Goal: Task Accomplishment & Management: Use online tool/utility

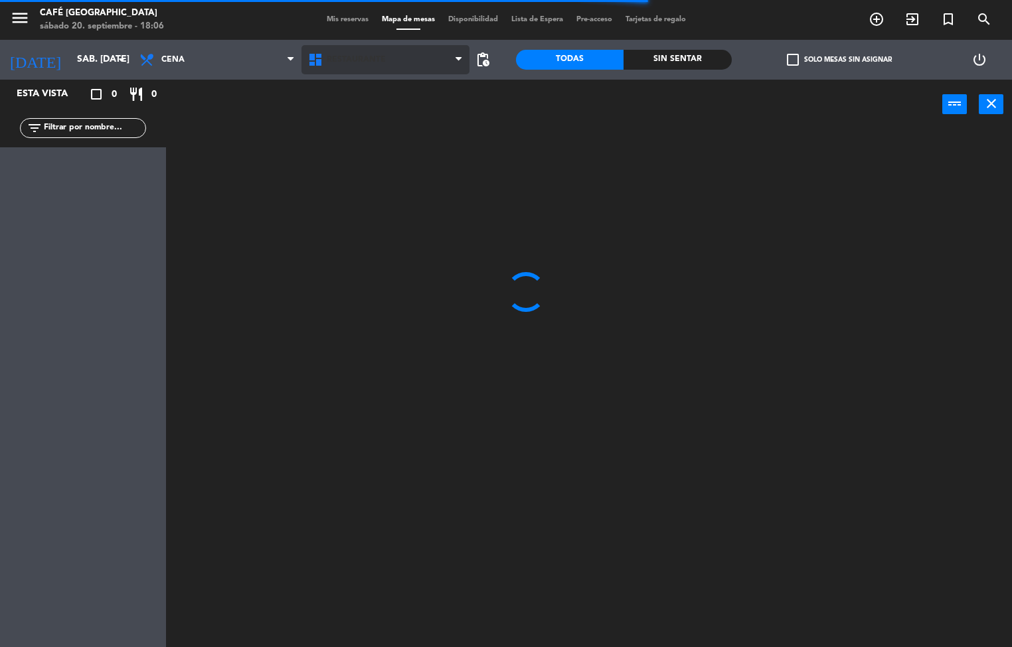
click at [377, 64] on span "Restaurante" at bounding box center [385, 59] width 169 height 29
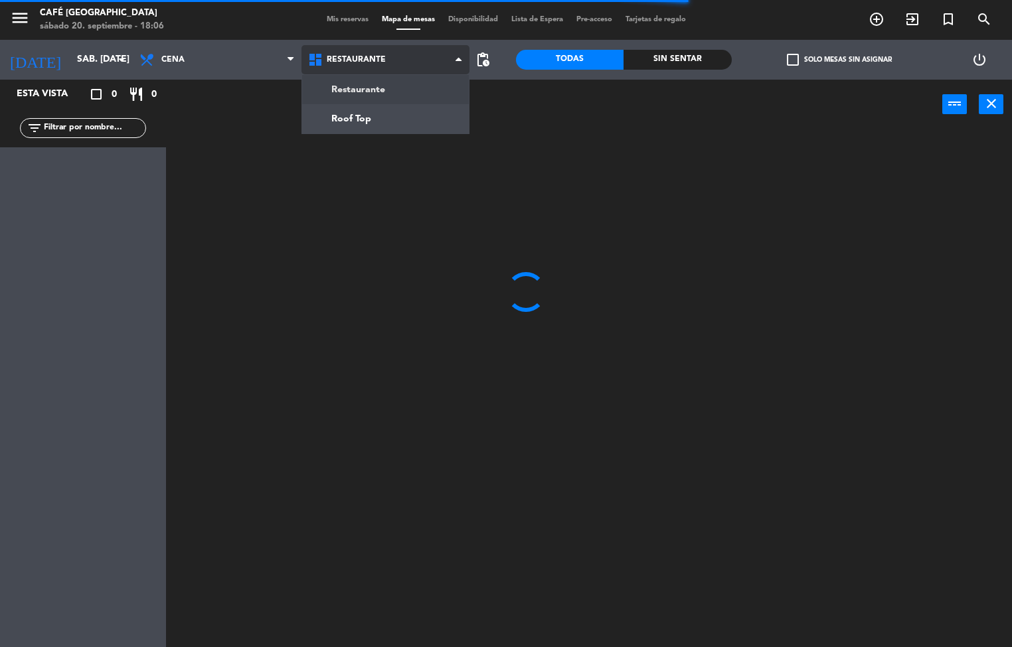
click at [359, 120] on ng-component "menu Café Museo Larco sábado 20. septiembre - 18:06 Mis reservas Mapa de mesas …" at bounding box center [506, 324] width 1012 height 648
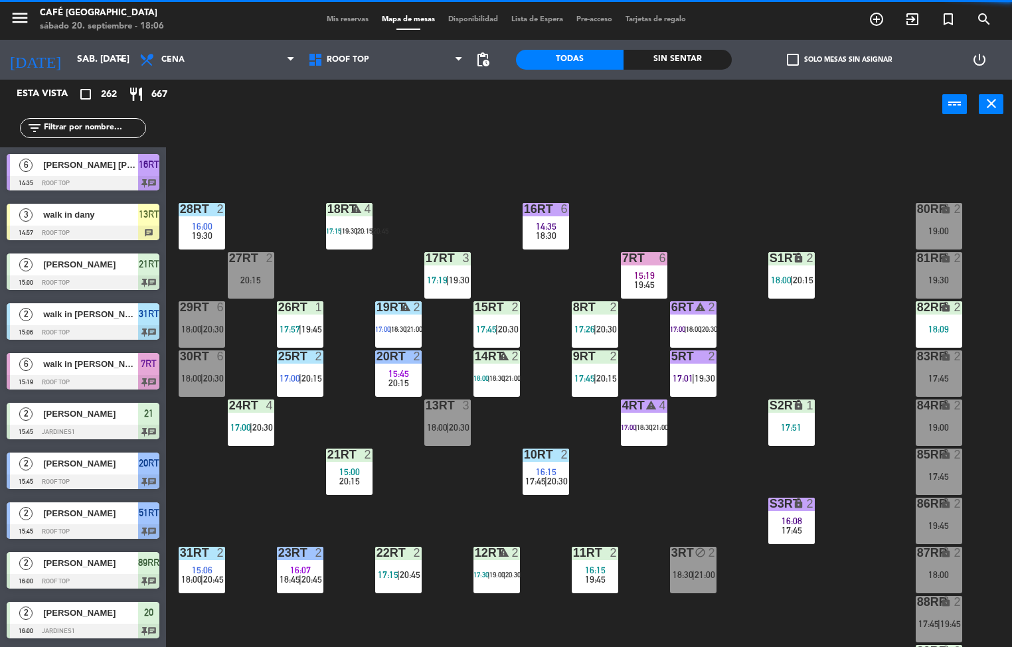
click at [205, 233] on span "19:30" at bounding box center [202, 235] width 21 height 11
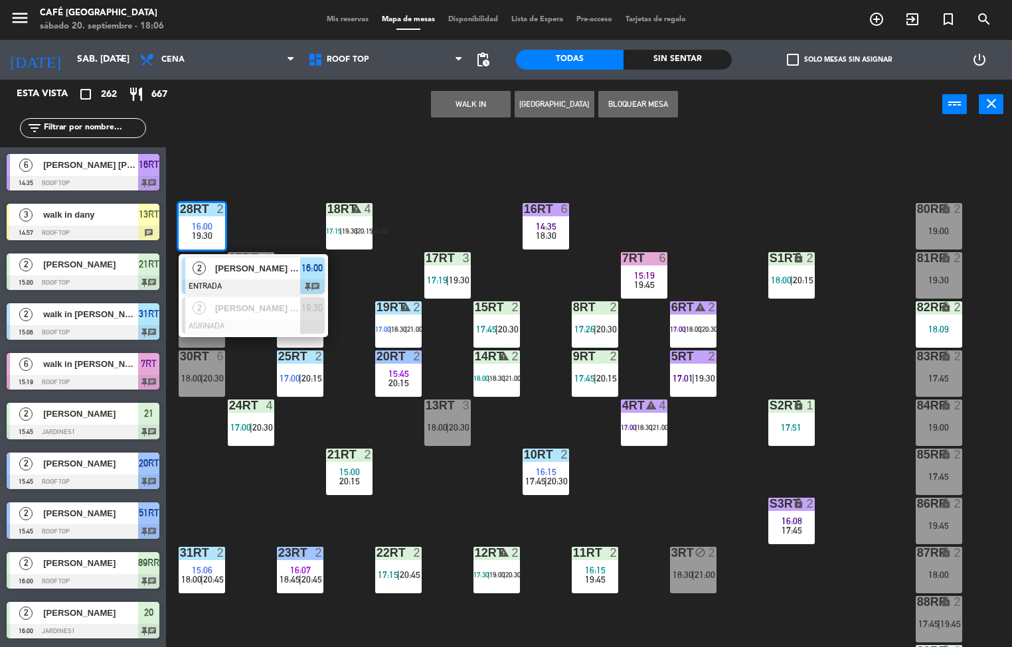
click at [239, 280] on div at bounding box center [253, 287] width 143 height 15
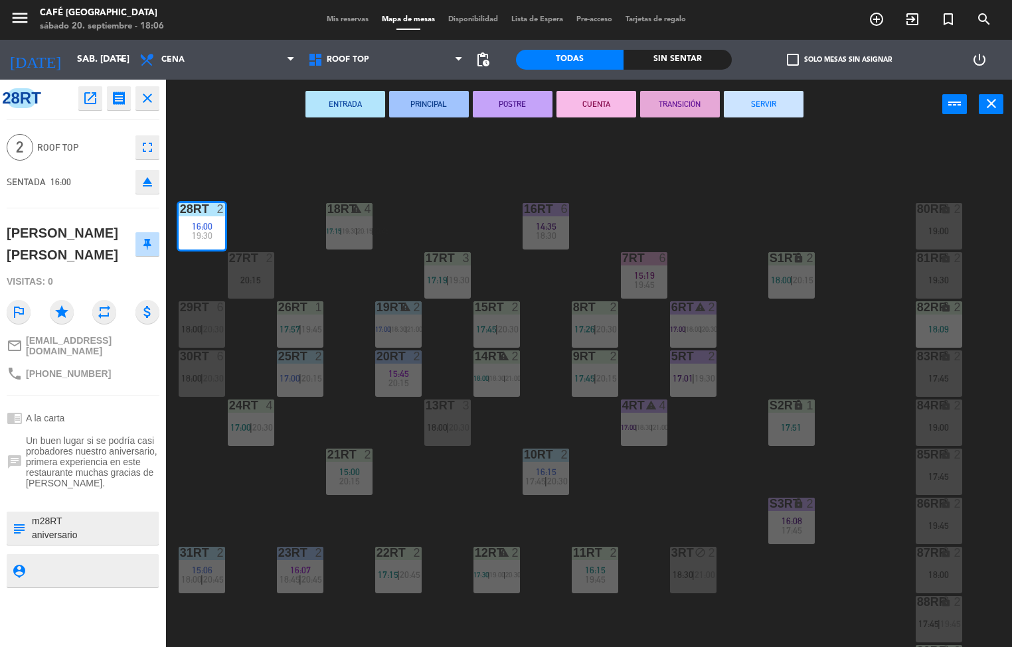
click at [753, 110] on button "SERVIR" at bounding box center [764, 104] width 80 height 27
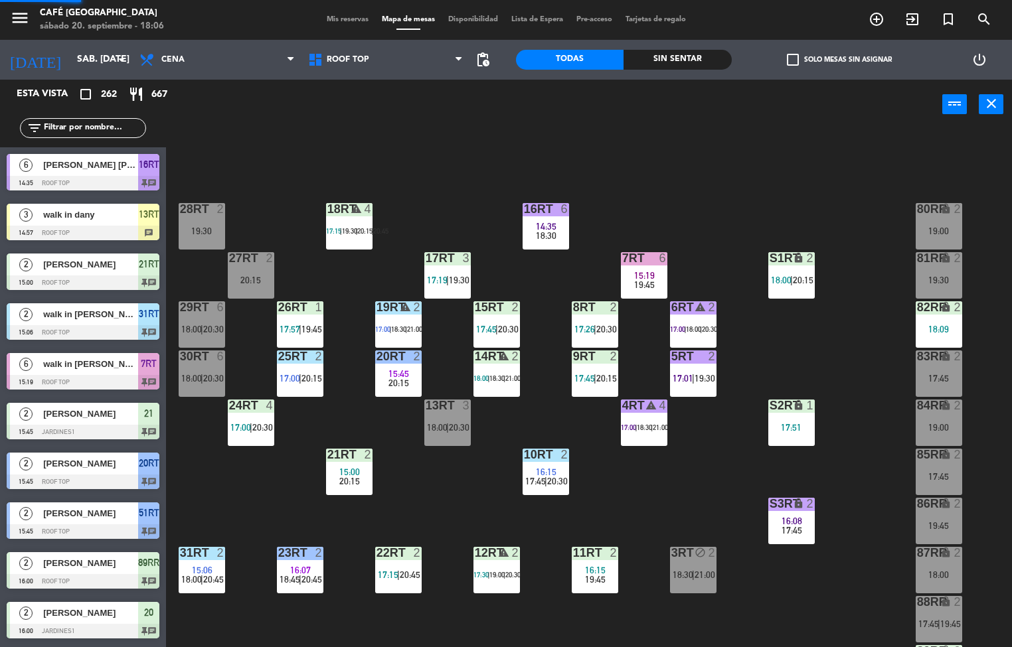
scroll to position [1, 0]
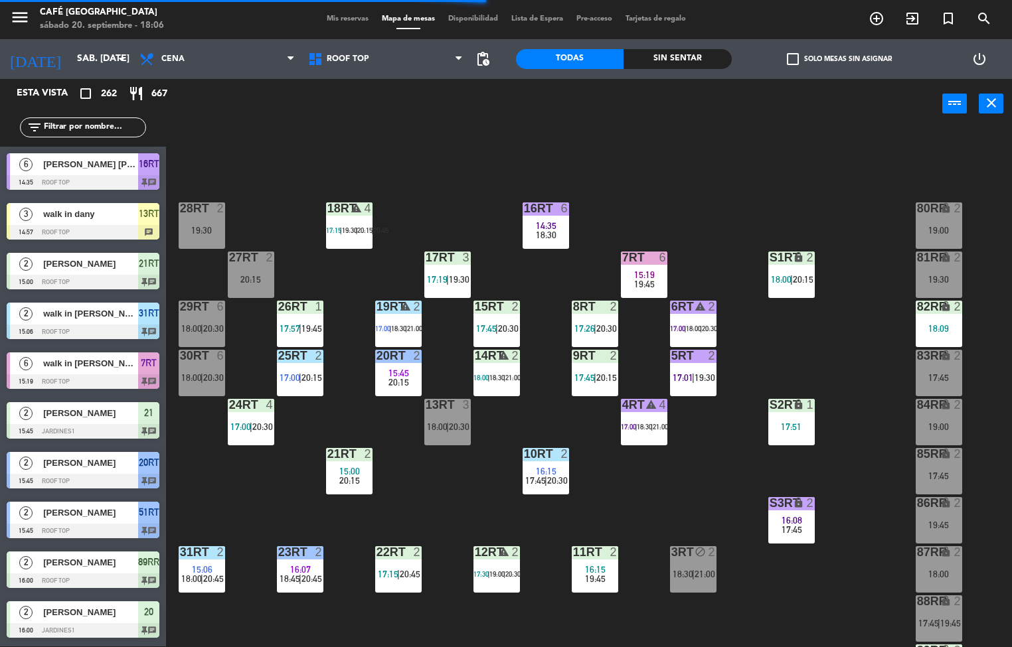
click at [351, 226] on span "19:30" at bounding box center [349, 230] width 15 height 8
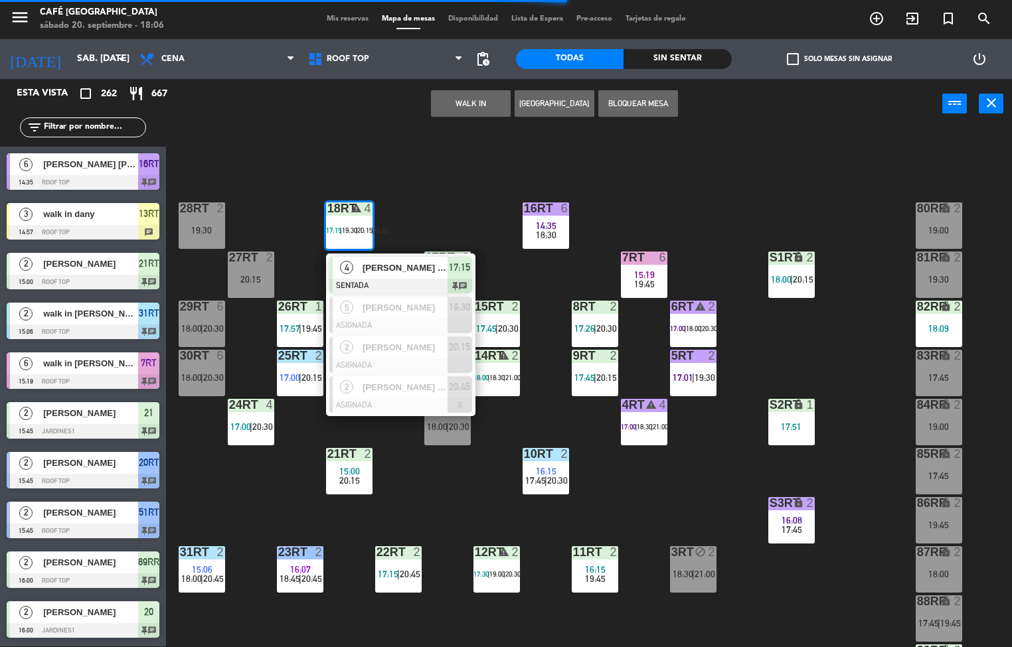
click at [377, 279] on div at bounding box center [400, 286] width 143 height 15
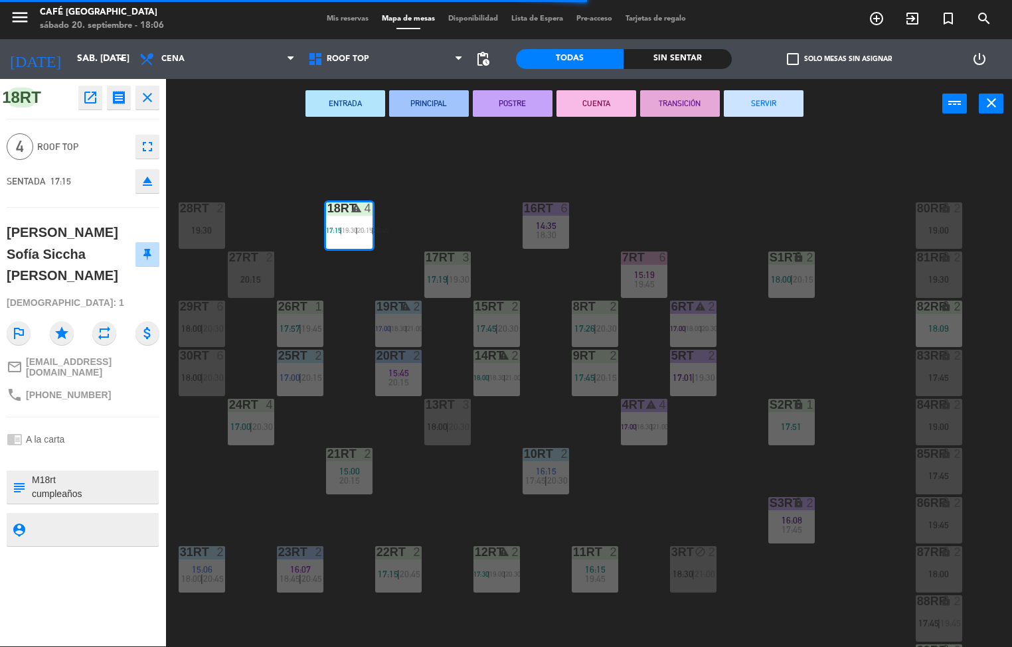
click at [520, 102] on button "POSTRE" at bounding box center [513, 103] width 80 height 27
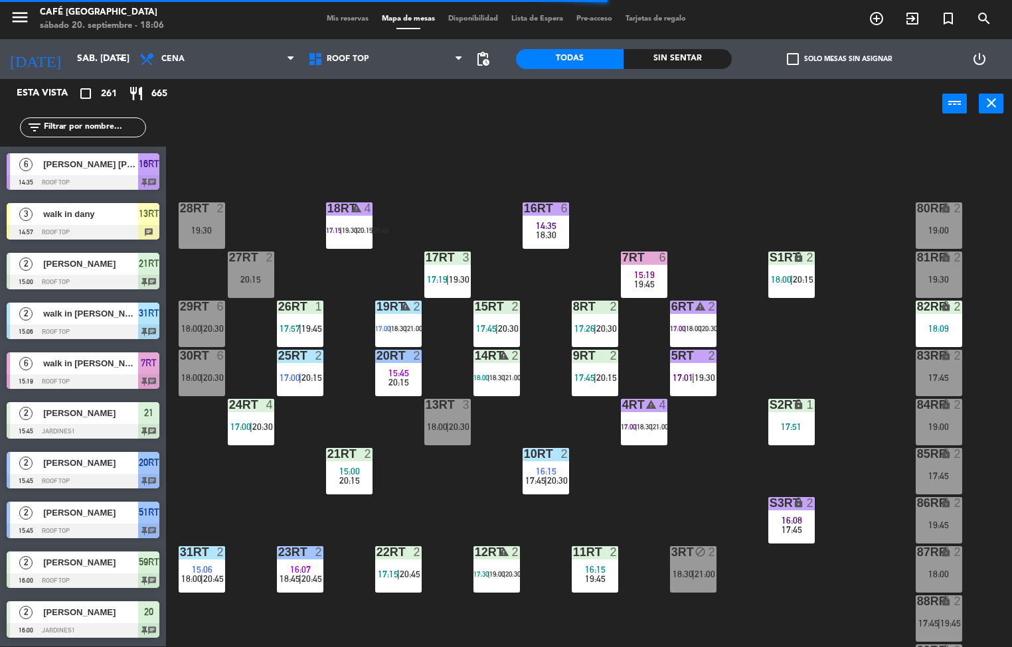
click at [442, 274] on span "17:19" at bounding box center [437, 279] width 21 height 11
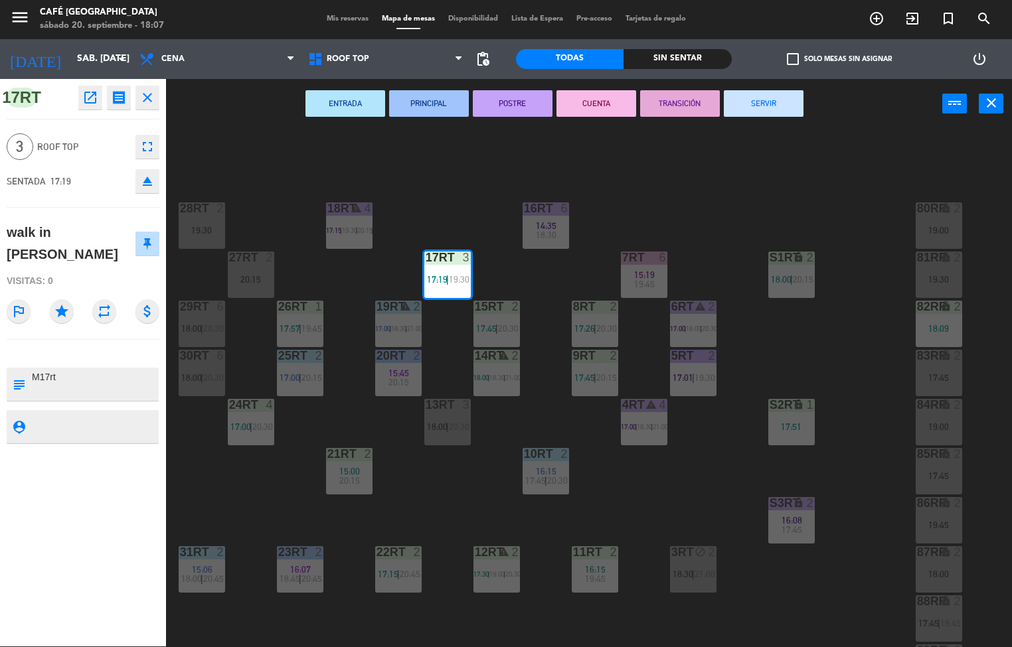
click at [431, 102] on button "PRINCIPAL" at bounding box center [429, 103] width 80 height 27
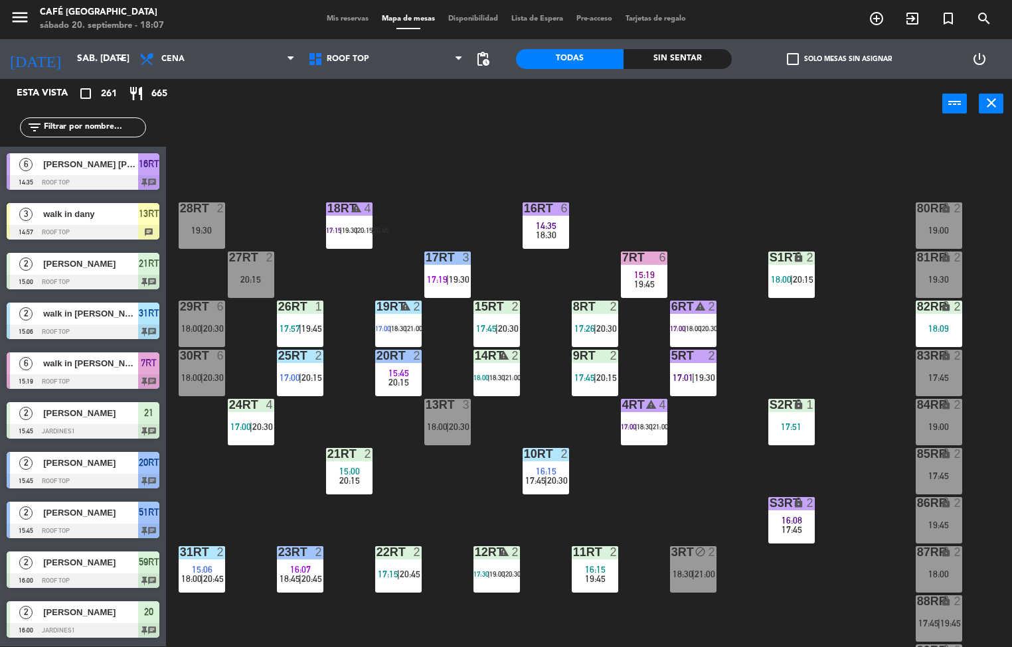
click at [494, 323] on span "17:45" at bounding box center [486, 328] width 21 height 11
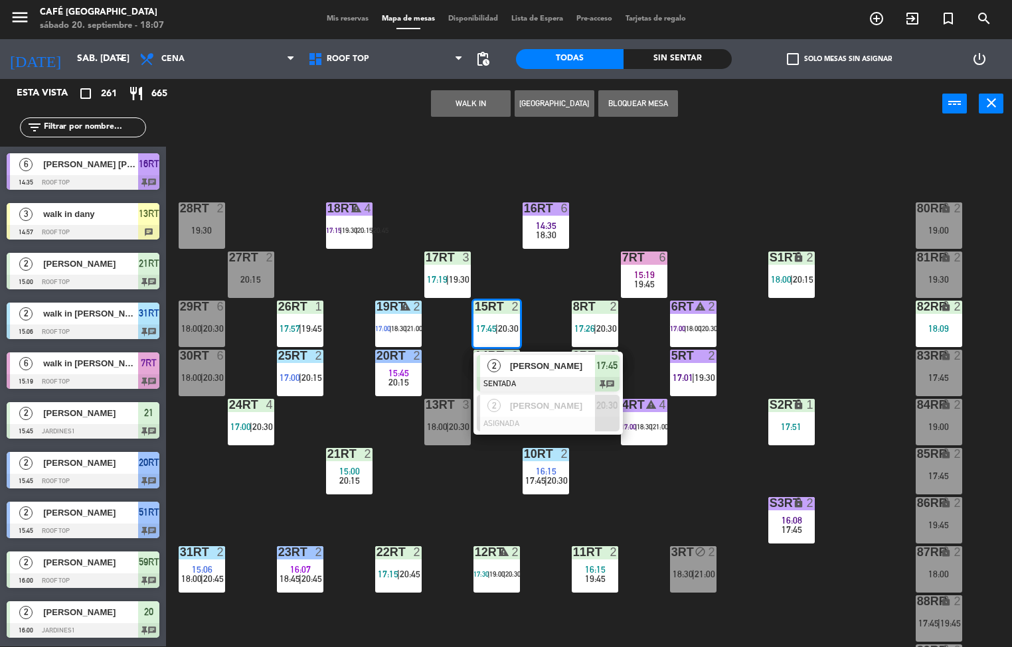
click at [520, 382] on div at bounding box center [548, 384] width 143 height 15
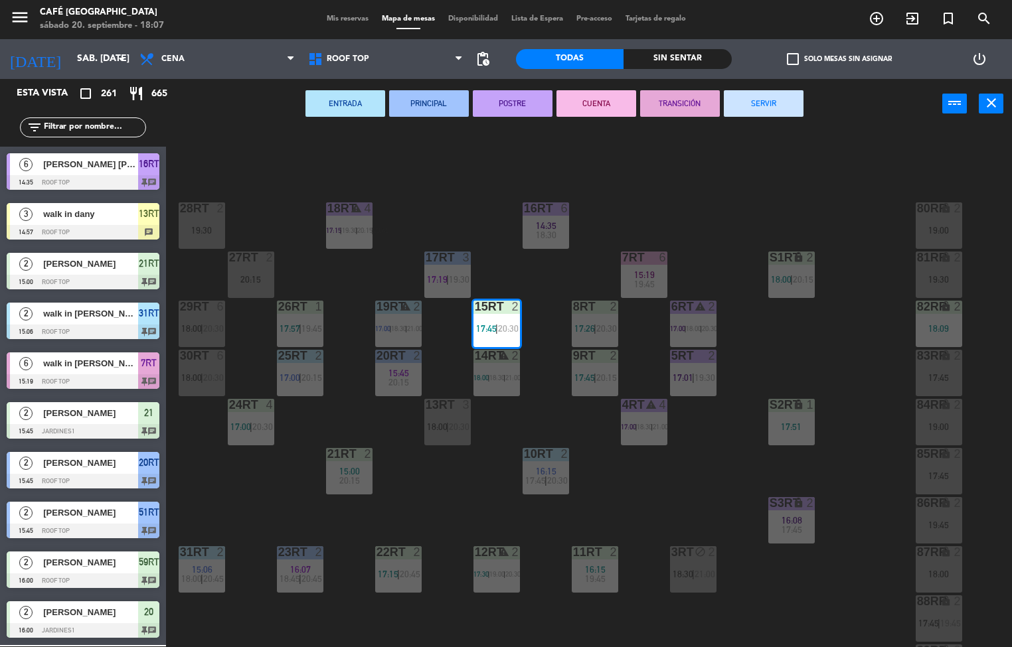
click at [404, 104] on button "PRINCIPAL" at bounding box center [429, 103] width 80 height 27
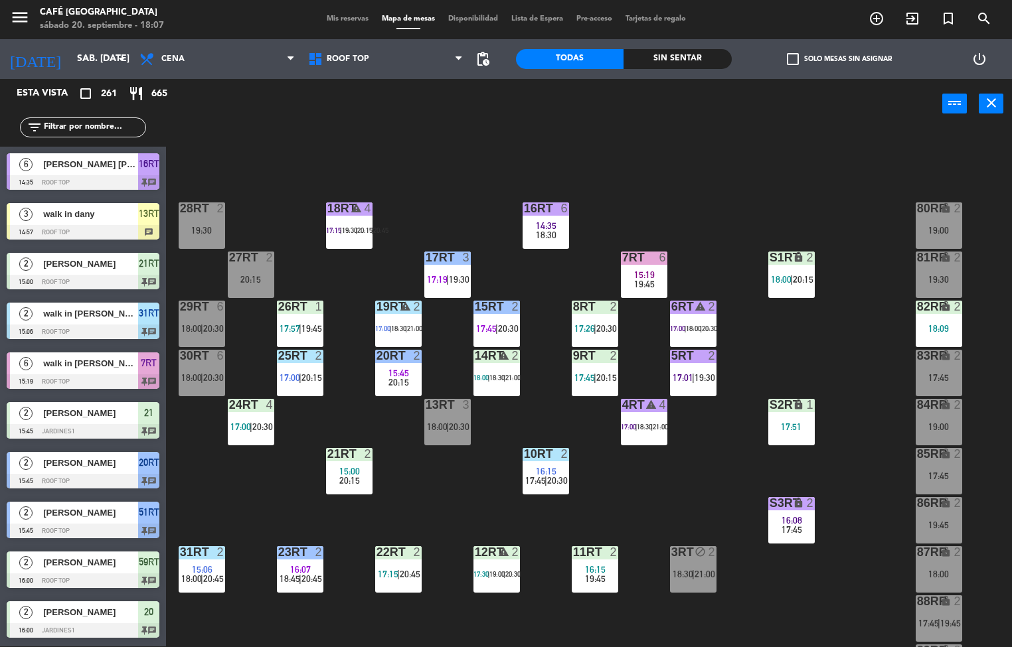
click at [489, 379] on span "|" at bounding box center [488, 378] width 2 height 8
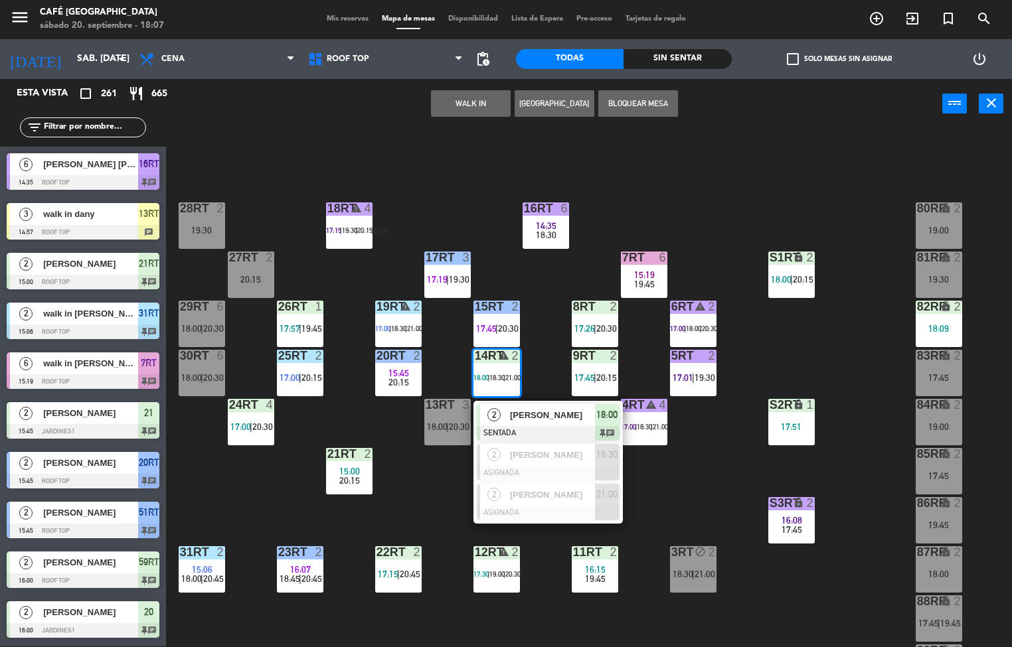
click at [534, 428] on div at bounding box center [548, 433] width 143 height 15
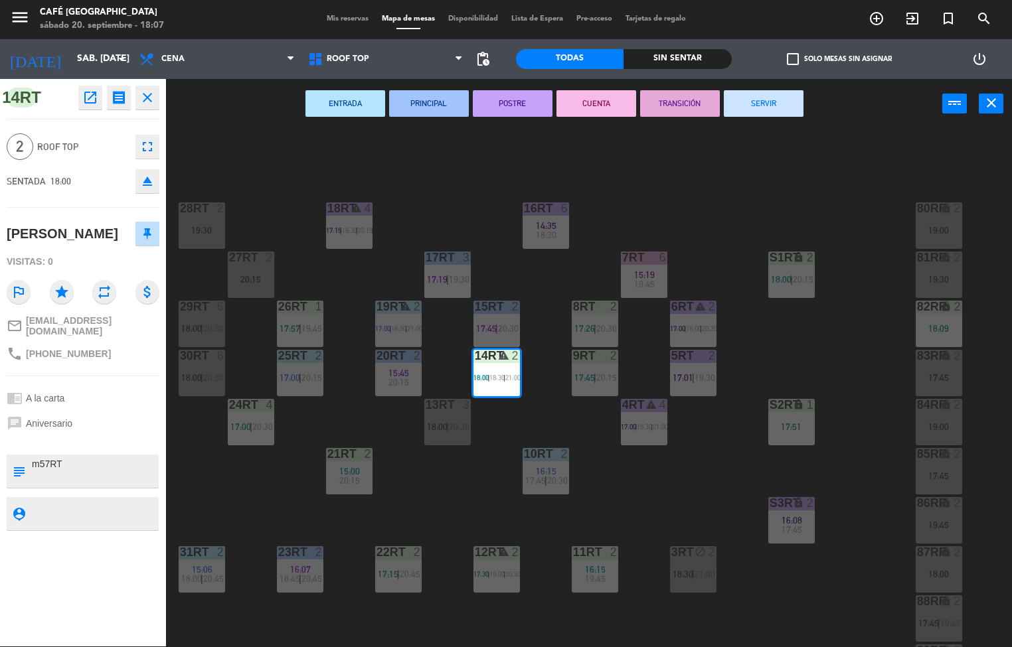
click at [428, 106] on button "PRINCIPAL" at bounding box center [429, 103] width 80 height 27
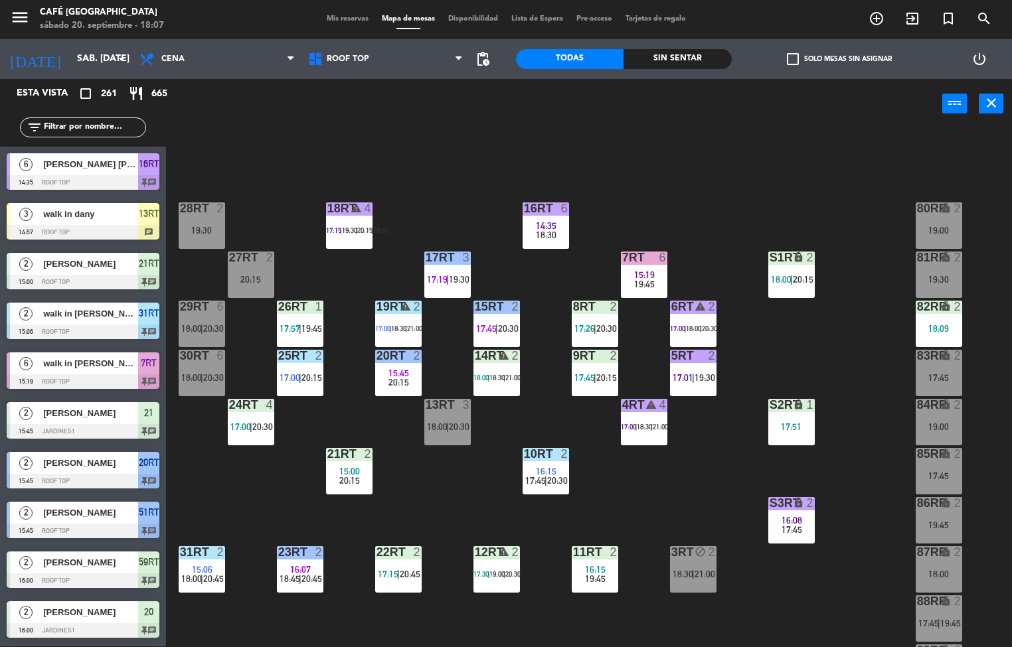
click at [239, 422] on span "17:00" at bounding box center [240, 427] width 21 height 11
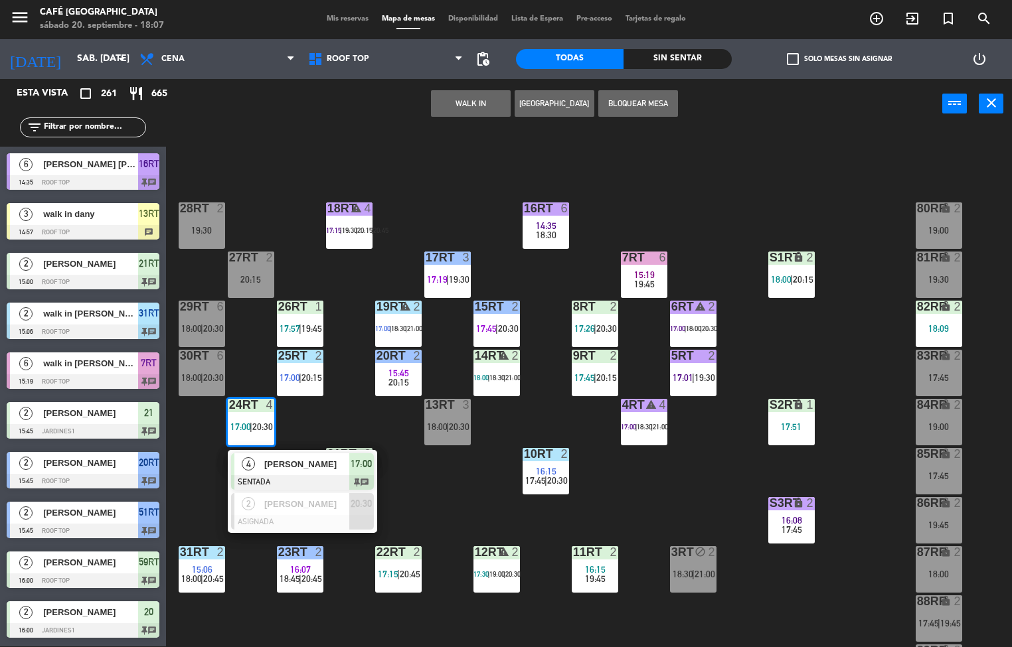
click at [272, 470] on span "[PERSON_NAME]" at bounding box center [306, 464] width 85 height 14
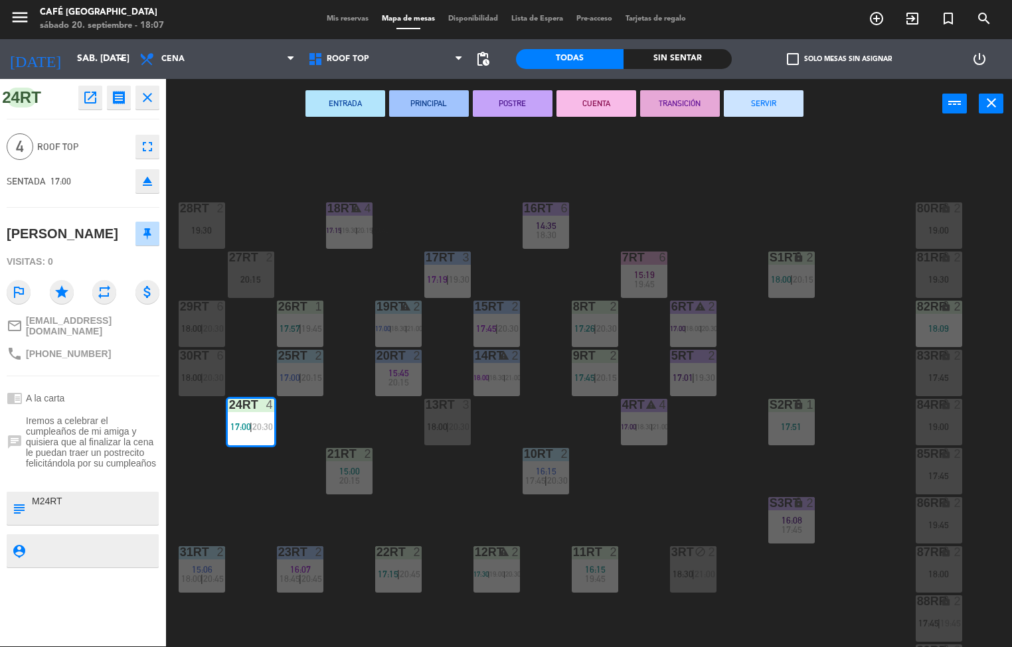
click at [428, 102] on button "PRINCIPAL" at bounding box center [429, 103] width 80 height 27
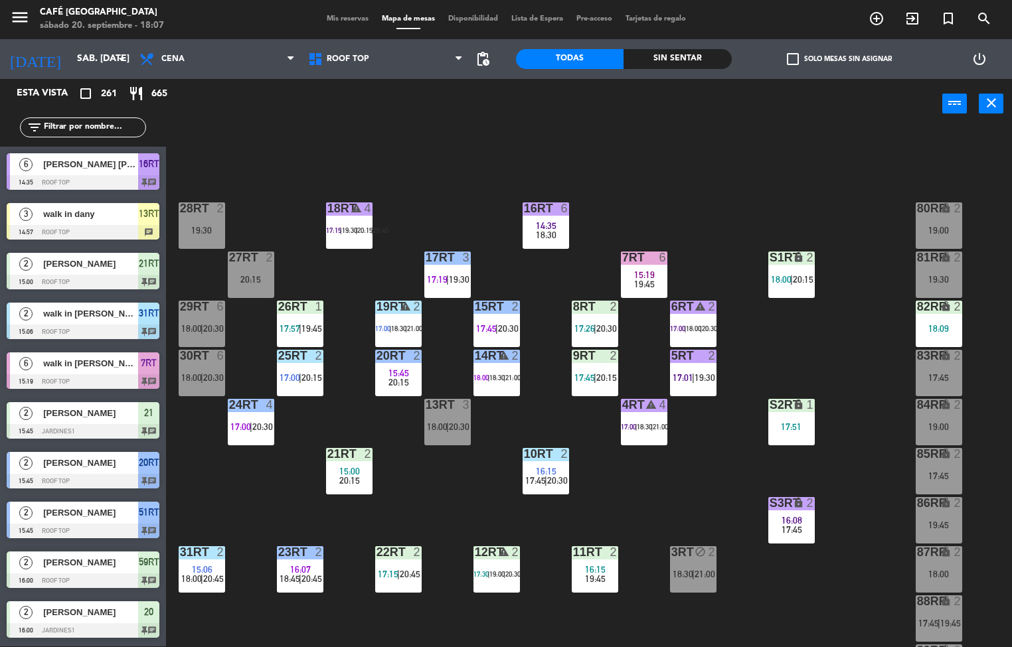
scroll to position [1293, 0]
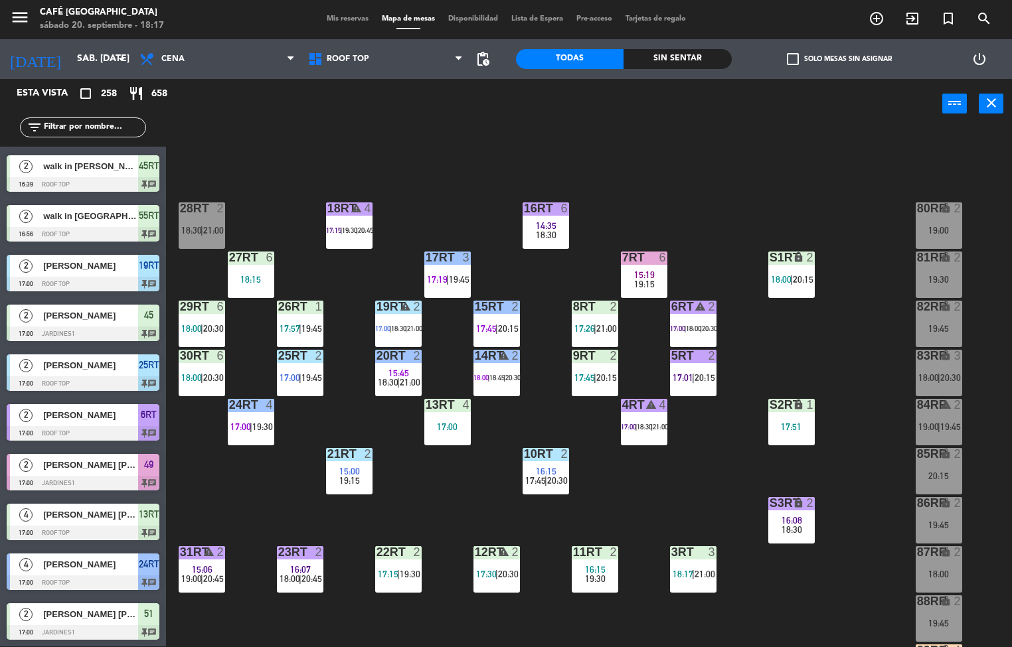
click at [353, 230] on span "19:30" at bounding box center [349, 230] width 15 height 8
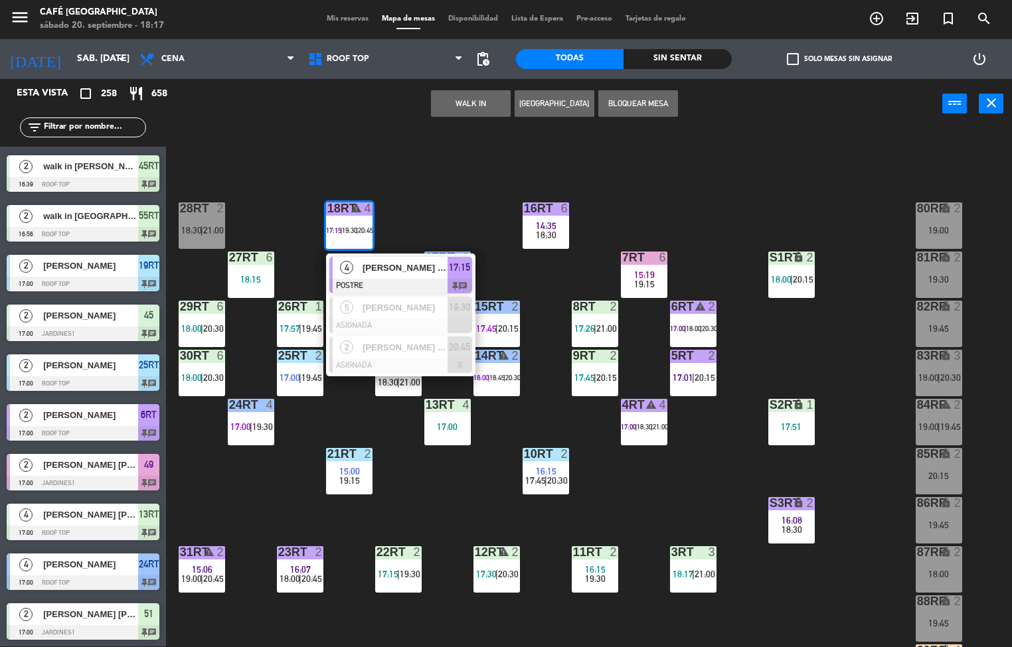
click at [490, 160] on div "18RT warning 4 17:15 | 19:30 | 20:45 4 [PERSON_NAME] Sofía Siccha [PERSON_NAME]…" at bounding box center [594, 388] width 836 height 518
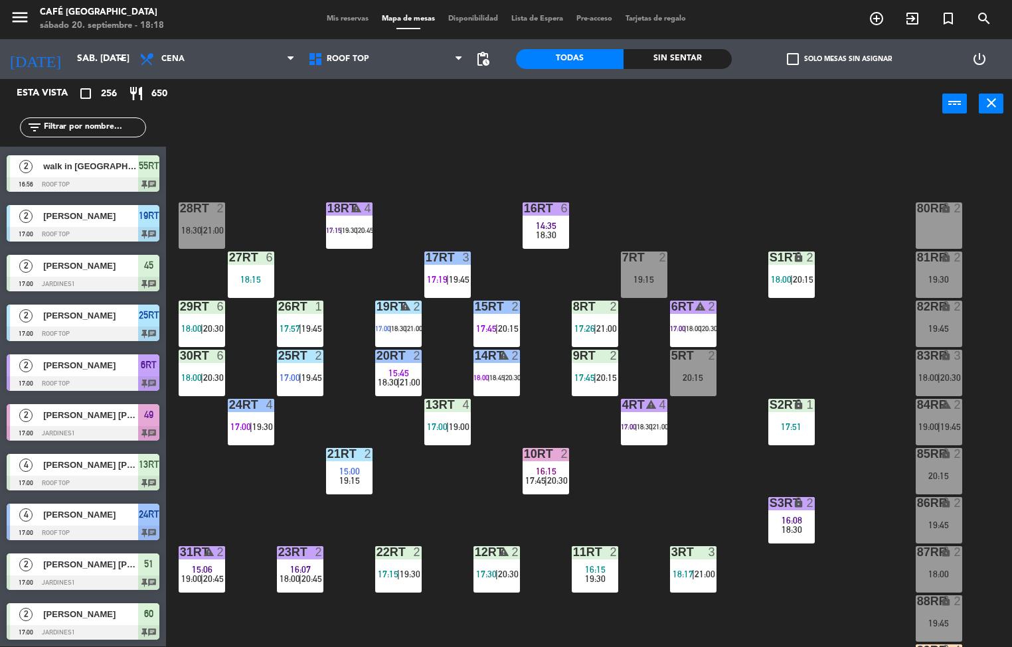
click at [713, 481] on div "18RT warning 4 17:15 | 19:30 | 20:45 16RT 6 14:35 18:30 28RT 2 18:30 | 21:00 80…" at bounding box center [594, 388] width 836 height 518
click at [203, 373] on div "20:30" at bounding box center [212, 377] width 19 height 9
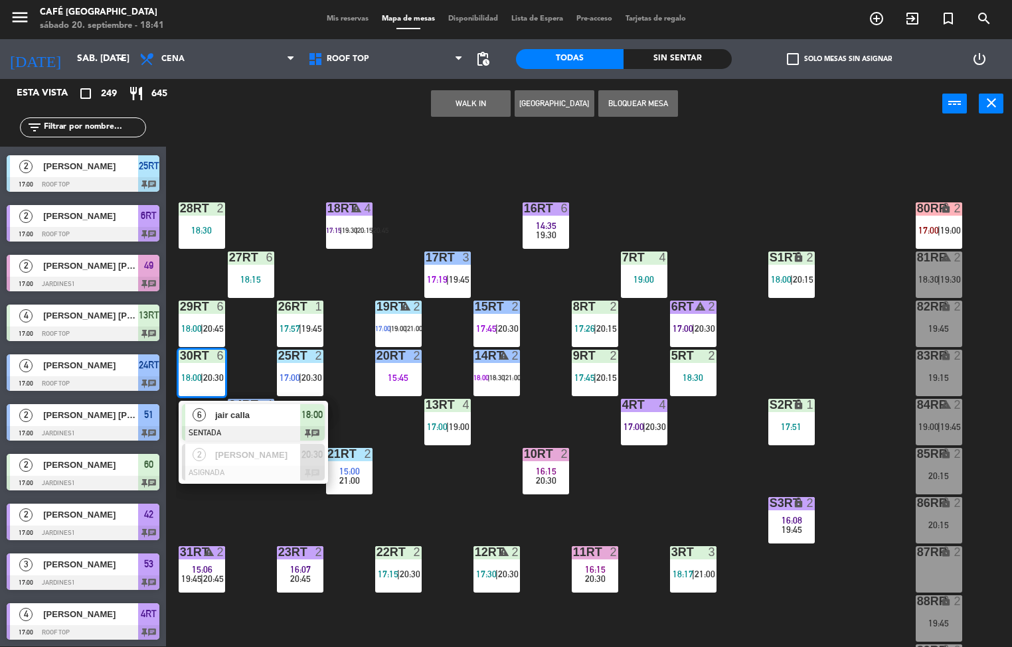
click at [207, 208] on div at bounding box center [202, 209] width 22 height 12
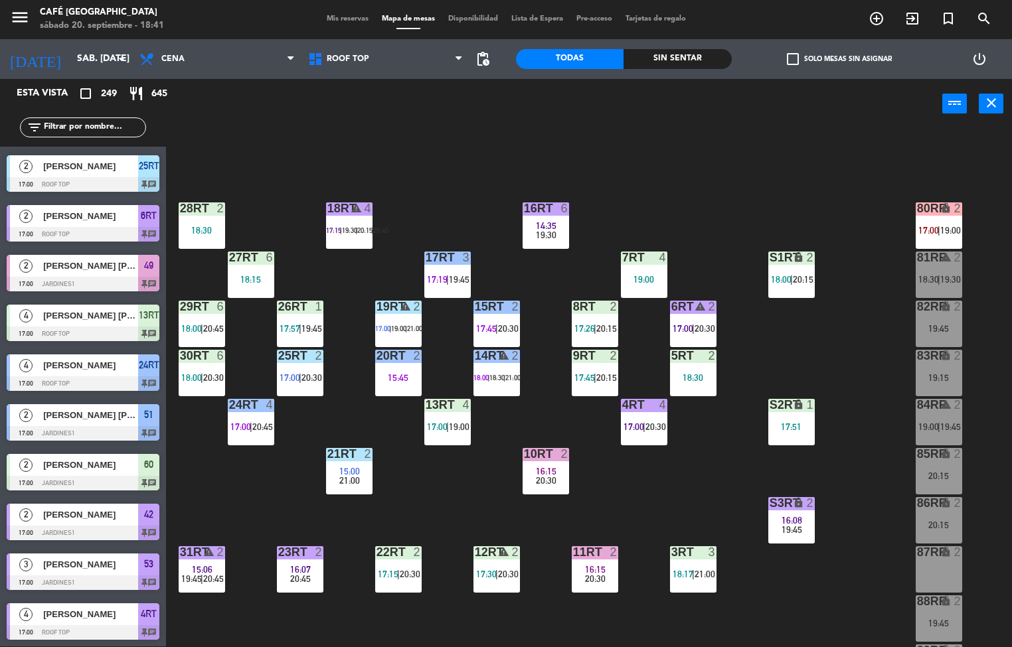
click at [309, 166] on div "18RT warning 4 17:15 | 19:30 | 20:15 | 20:45 16RT 6 14:35 19:30 28RT 2 18:30 80…" at bounding box center [594, 388] width 836 height 518
click at [220, 230] on div "18:30" at bounding box center [202, 230] width 46 height 9
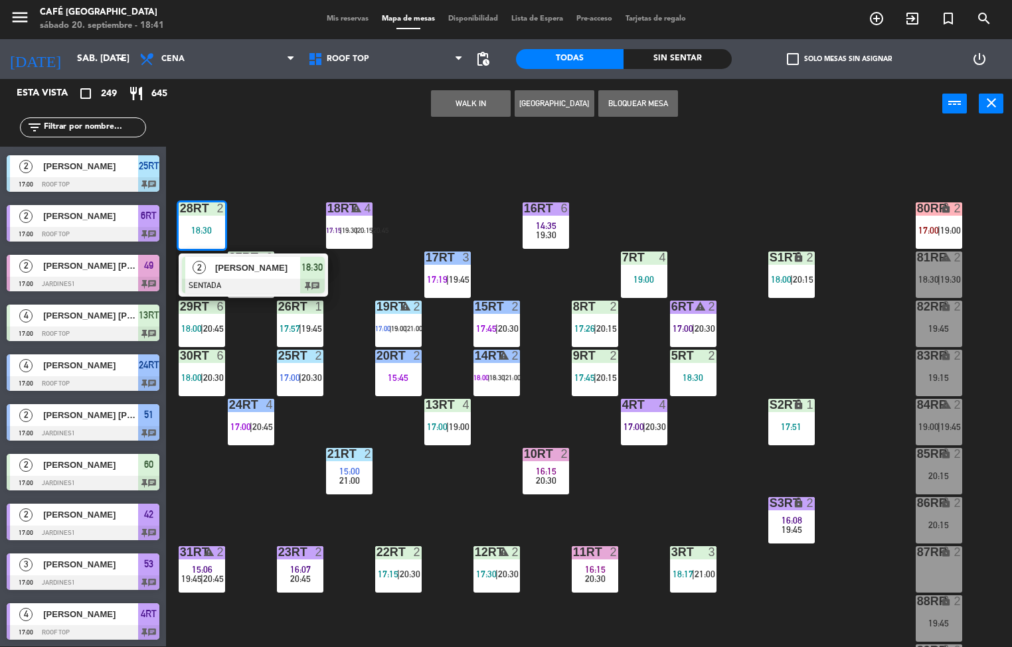
click at [258, 264] on span "[PERSON_NAME]" at bounding box center [257, 268] width 85 height 14
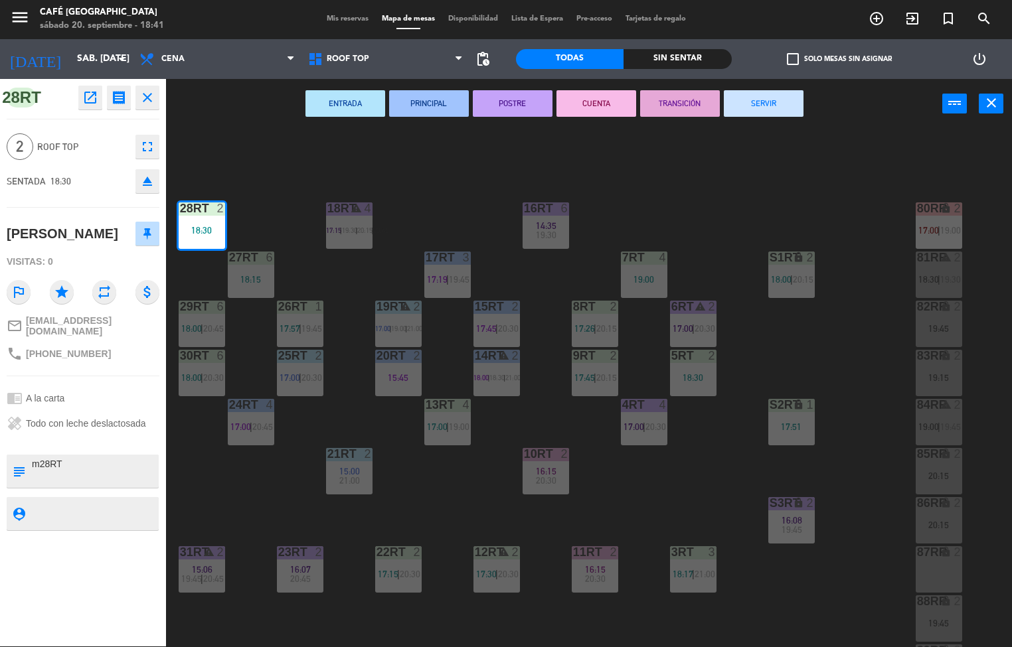
click at [118, 472] on textarea at bounding box center [94, 471] width 127 height 28
click at [122, 446] on div at bounding box center [83, 440] width 153 height 9
click at [142, 473] on textarea at bounding box center [94, 471] width 127 height 28
click at [150, 476] on textarea at bounding box center [94, 471] width 127 height 28
click at [176, 484] on div "18RT warning 4 17:15 | 19:30 | 20:15 | 20:45 16RT 6 14:35 19:30 28RT 2 18:30 80…" at bounding box center [594, 388] width 836 height 518
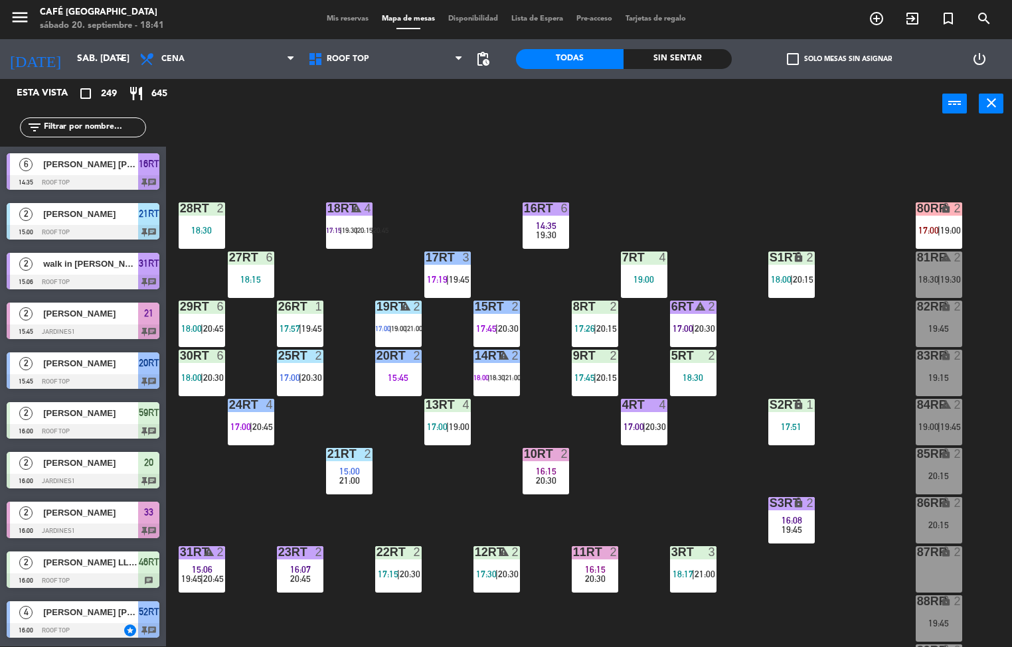
scroll to position [1, 0]
click at [204, 208] on div at bounding box center [202, 209] width 22 height 12
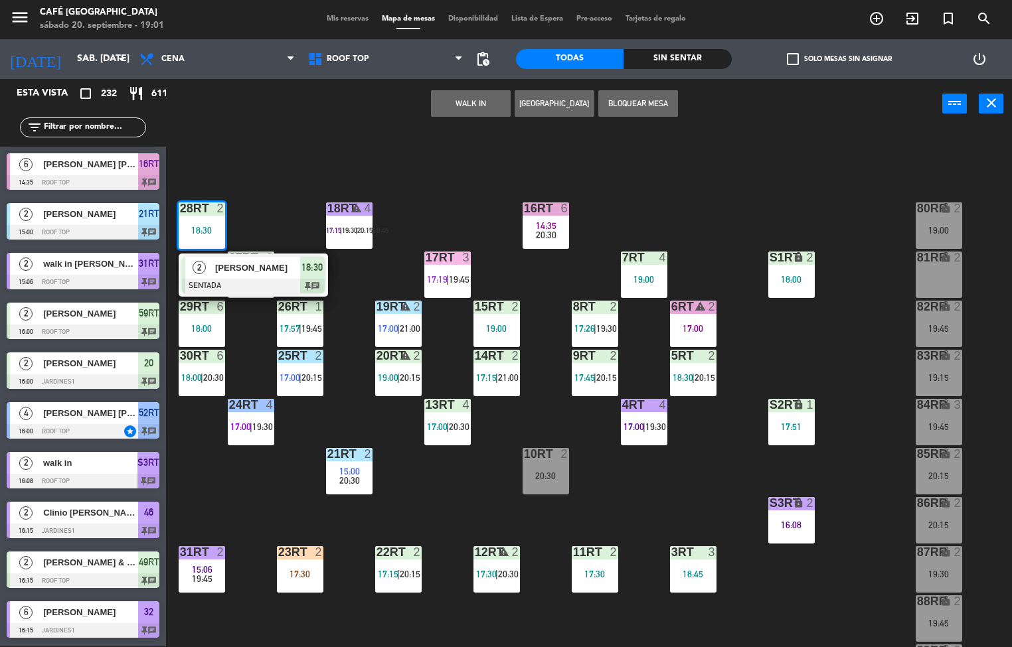
click at [459, 279] on span "19:45" at bounding box center [459, 279] width 21 height 11
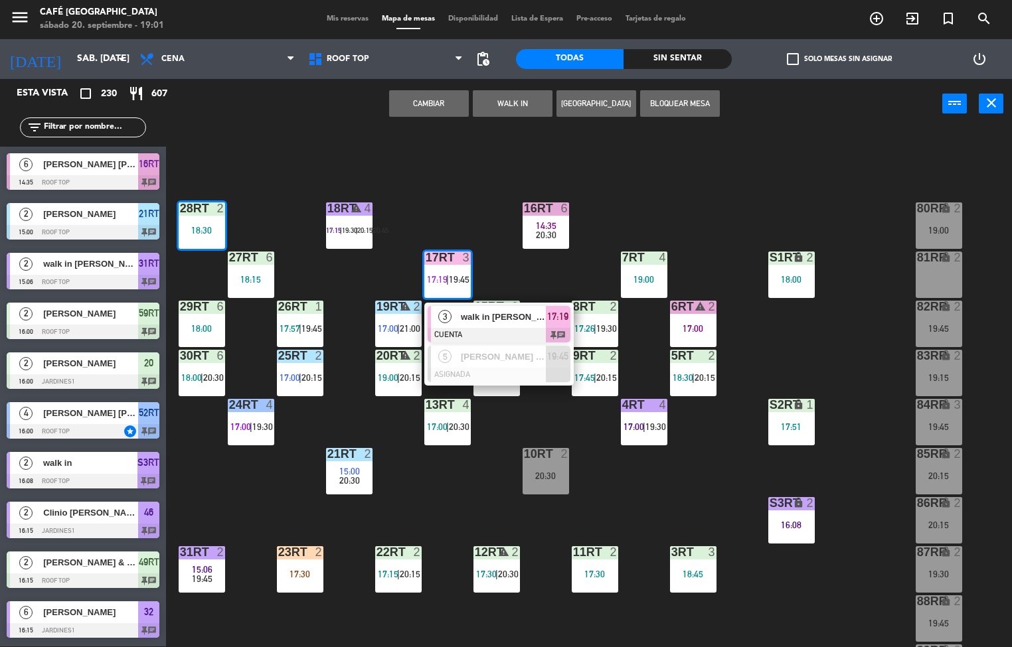
click at [469, 321] on span "walk in [PERSON_NAME]" at bounding box center [503, 317] width 85 height 14
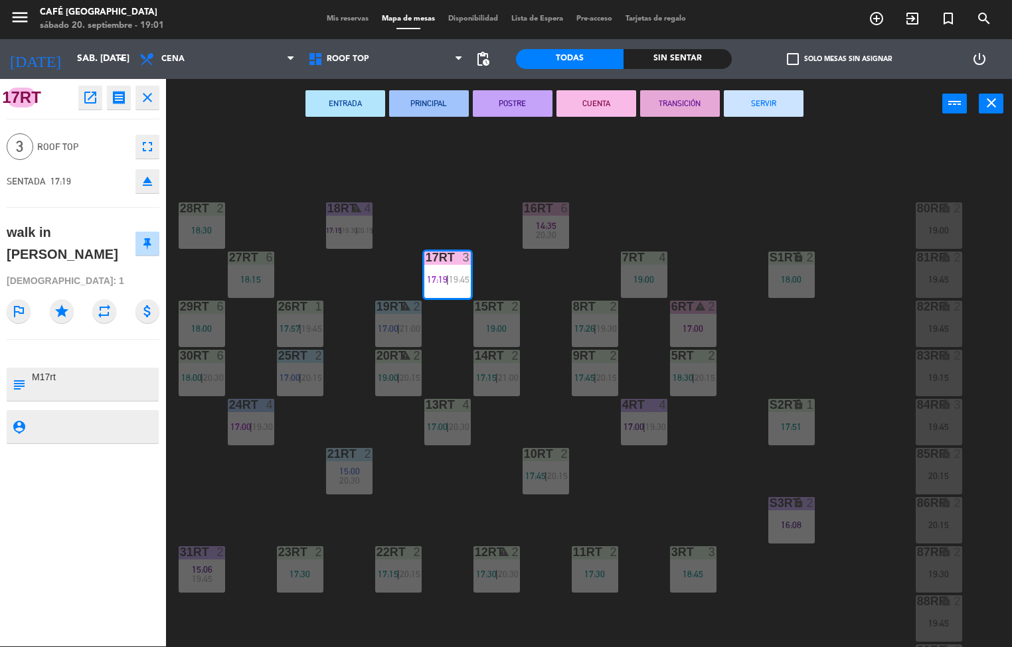
click at [671, 104] on button "TRANSICIÓN" at bounding box center [680, 103] width 80 height 27
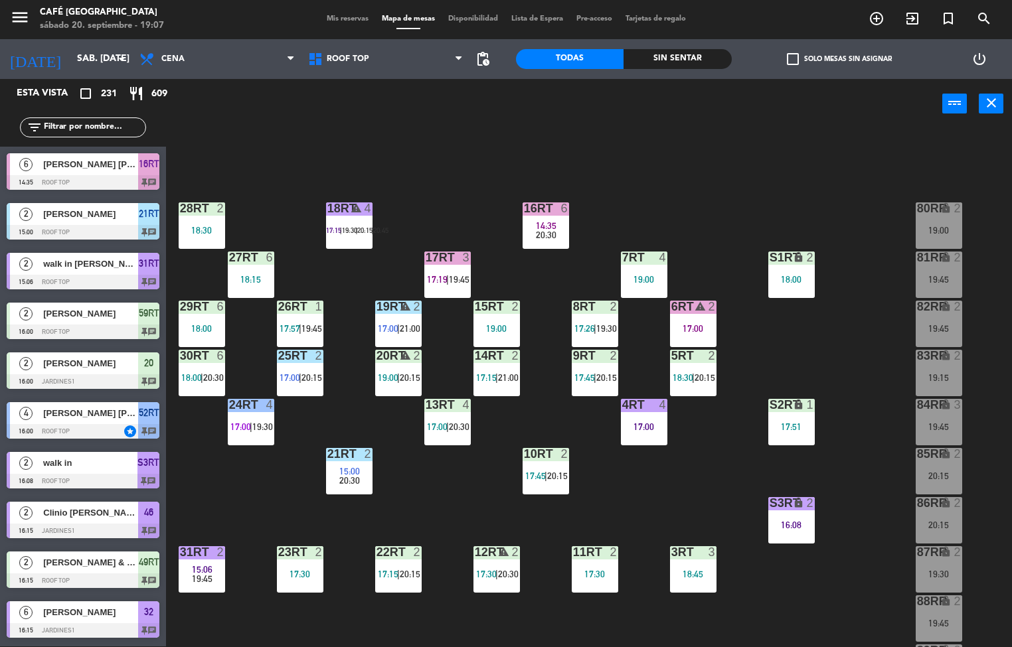
click at [357, 226] on span "19:30" at bounding box center [349, 230] width 15 height 8
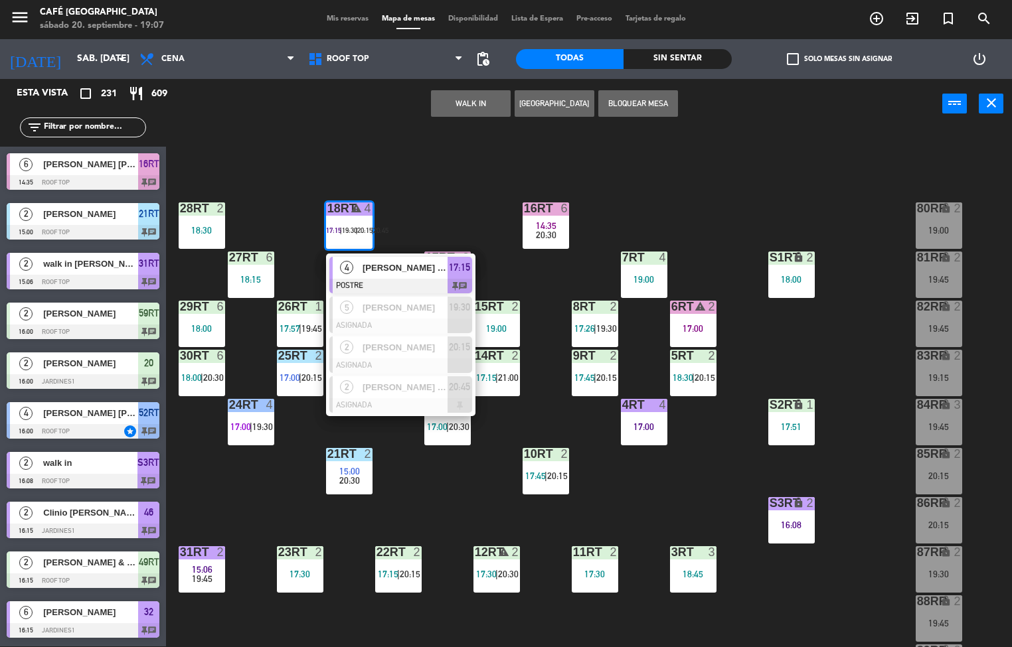
click at [404, 267] on span "[PERSON_NAME] Sofía Siccha [PERSON_NAME]" at bounding box center [405, 268] width 85 height 14
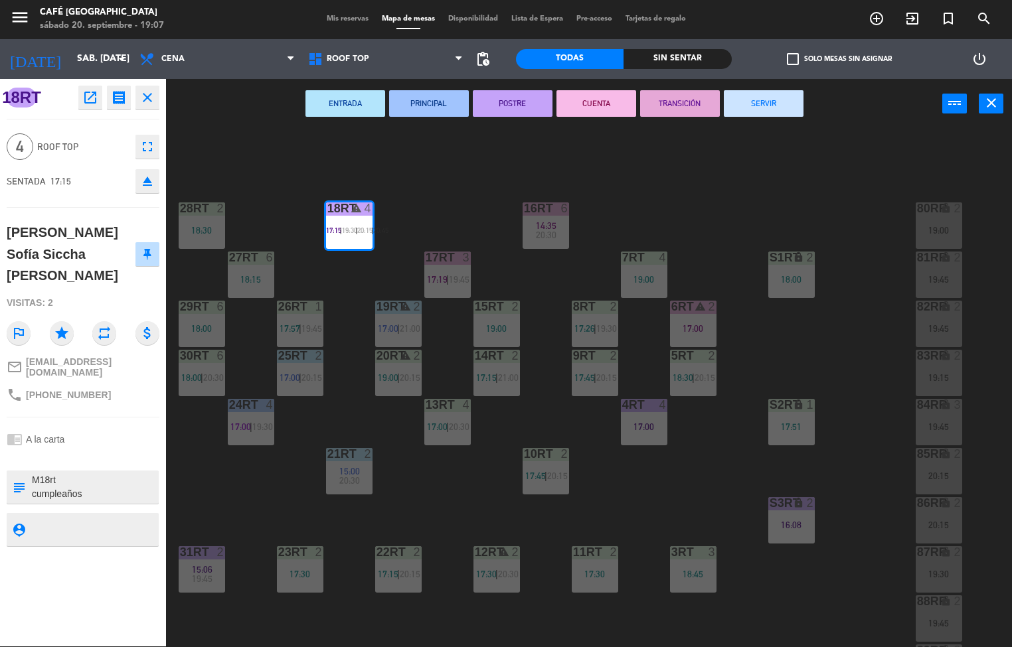
click at [687, 106] on button "TRANSICIÓN" at bounding box center [680, 103] width 80 height 27
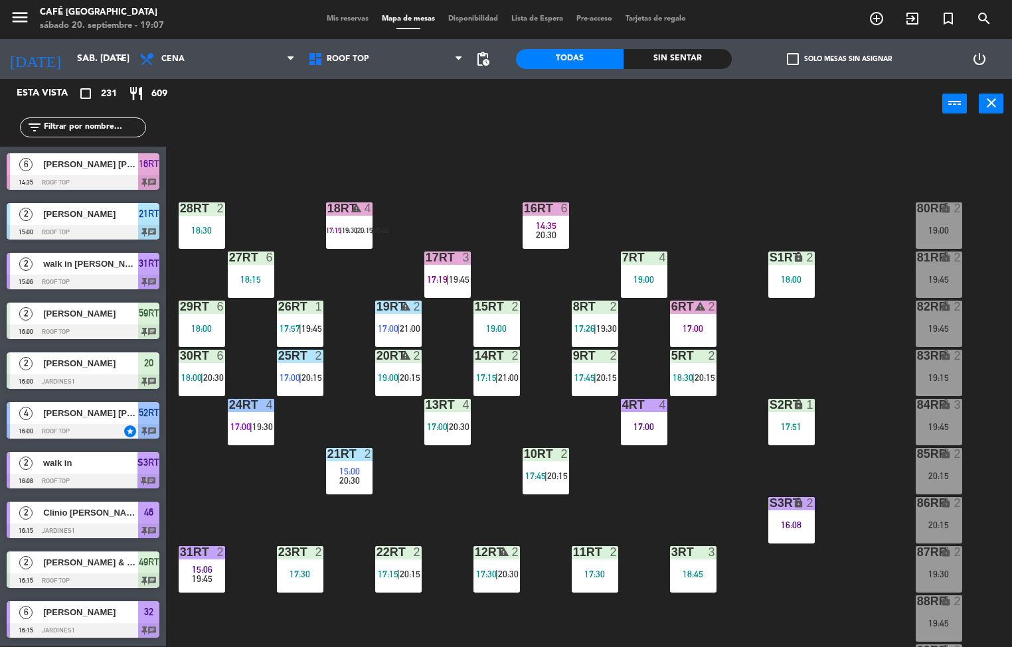
click at [455, 277] on span "19:45" at bounding box center [459, 279] width 21 height 11
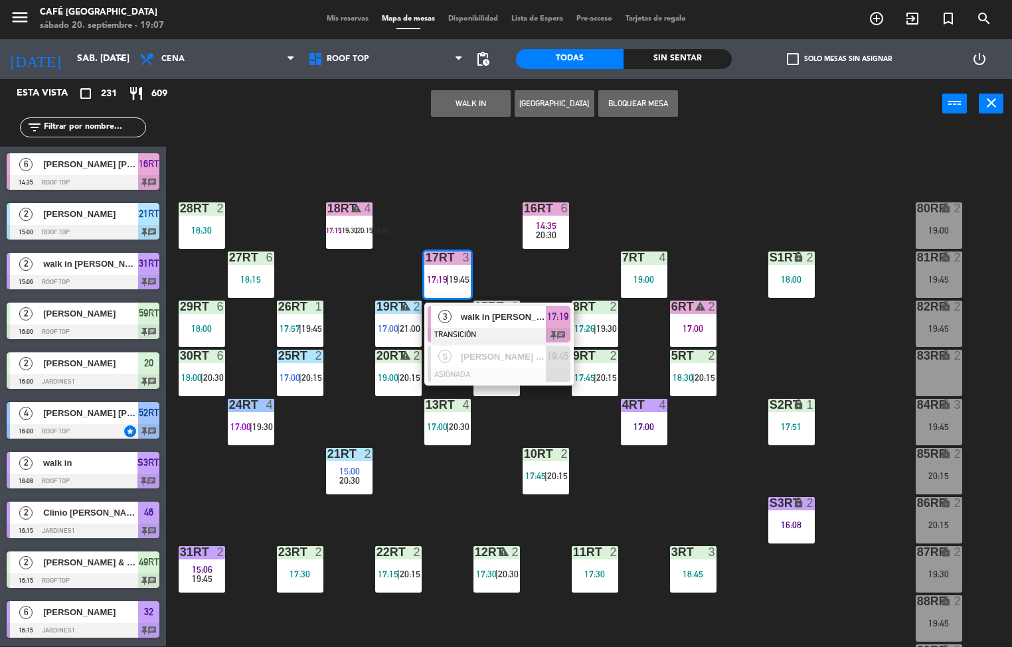
click at [470, 194] on div "18RT warning 4 17:15 | 19:30 | 20:15 | 20:45 16RT 6 14:35 20:30 28RT 2 18:30 80…" at bounding box center [594, 388] width 836 height 518
click at [604, 212] on div "18RT warning 4 17:15 | 19:30 | 20:15 | 20:45 16RT 6 14:35 20:30 28RT 2 18:30 80…" at bounding box center [594, 388] width 836 height 518
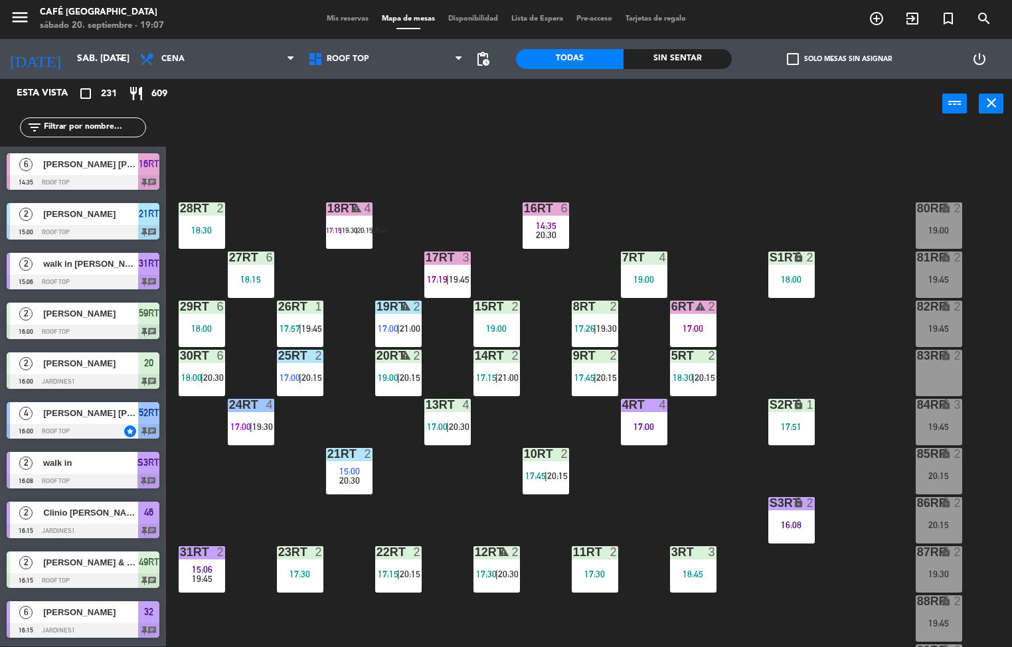
click at [546, 237] on span "20:30" at bounding box center [546, 235] width 21 height 11
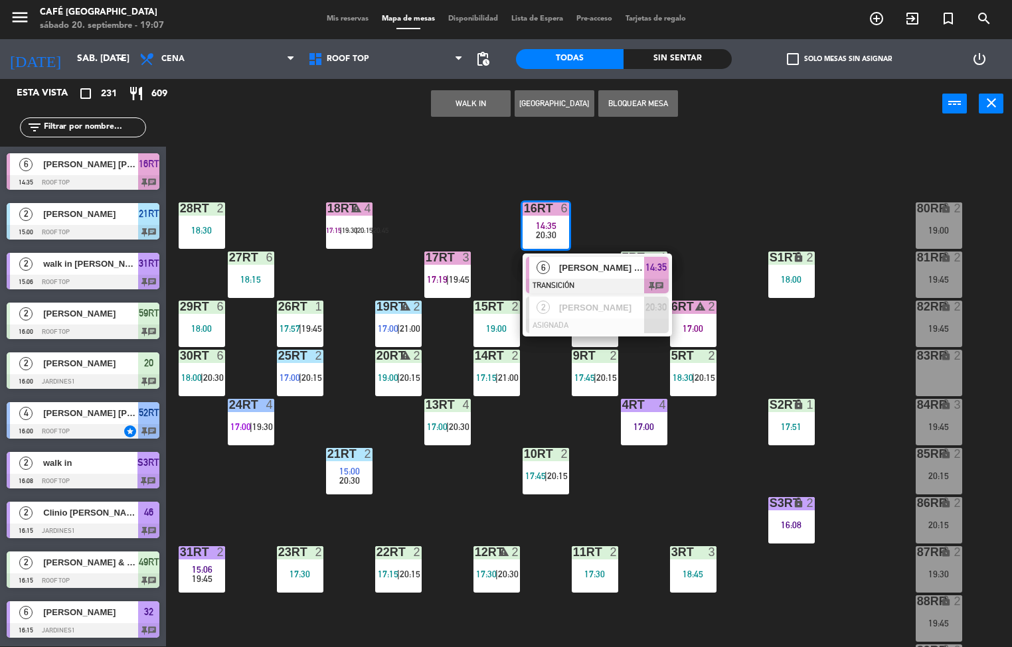
click at [665, 187] on div "18RT warning 4 17:15 | 19:30 | 20:15 | 20:45 16RT 6 14:35 20:30 6 [PERSON_NAME]…" at bounding box center [594, 388] width 836 height 518
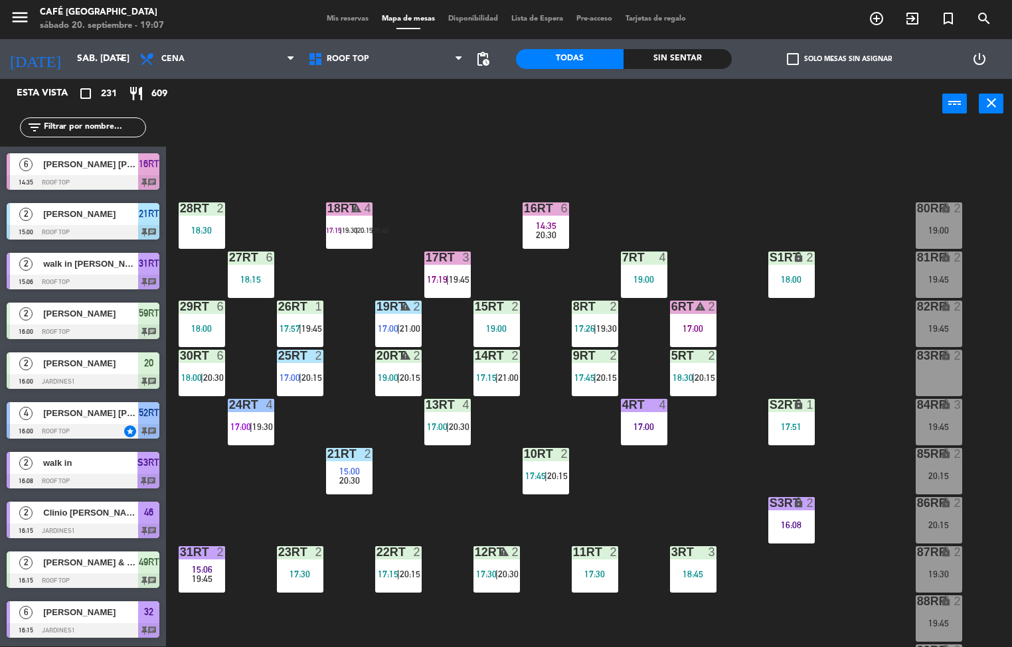
click at [662, 259] on div "4" at bounding box center [663, 258] width 8 height 12
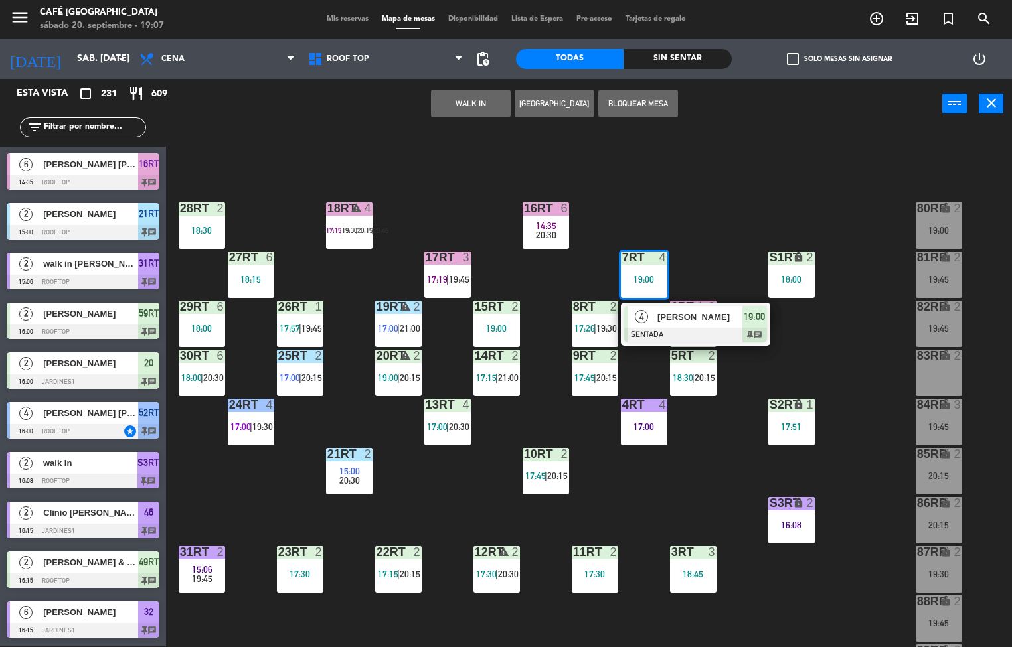
click at [662, 319] on span "[PERSON_NAME]" at bounding box center [699, 317] width 85 height 14
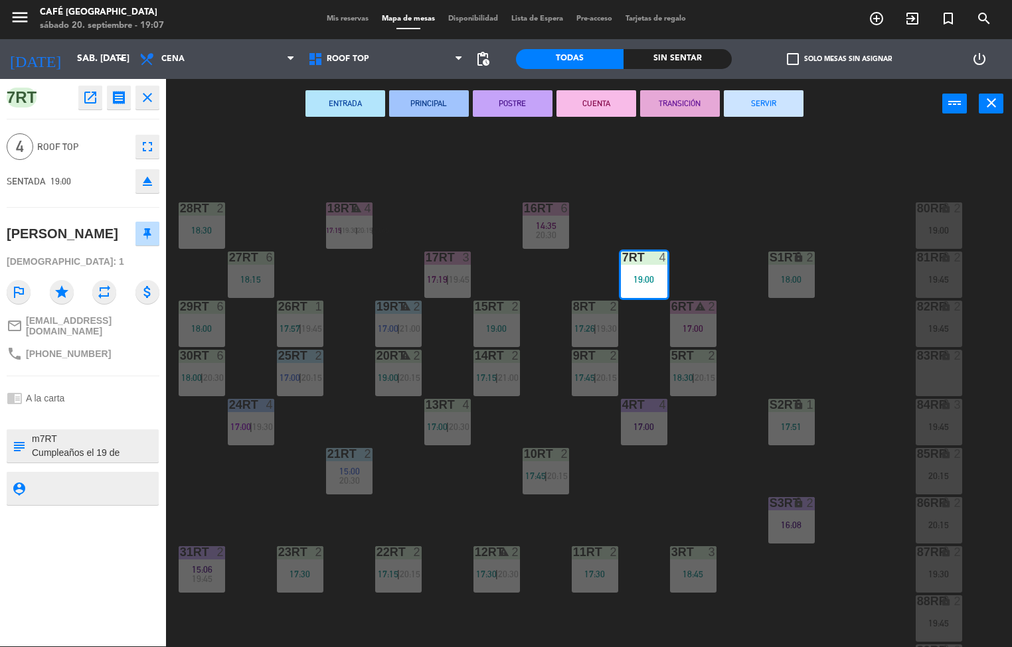
click at [347, 100] on button "ENTRADA" at bounding box center [345, 103] width 80 height 27
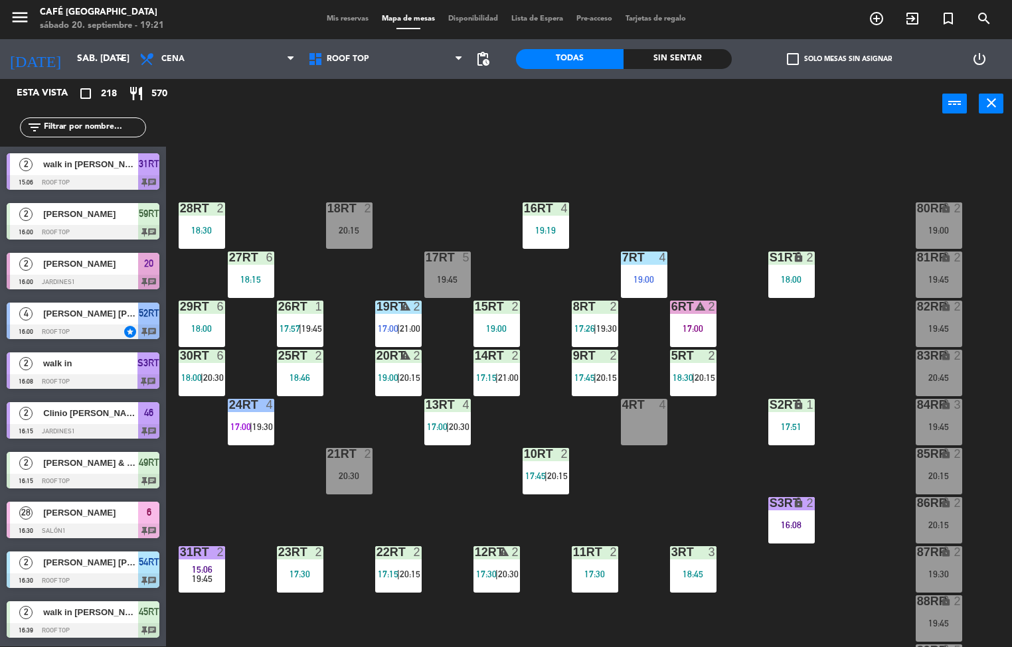
click at [299, 373] on div "18:46" at bounding box center [300, 377] width 46 height 9
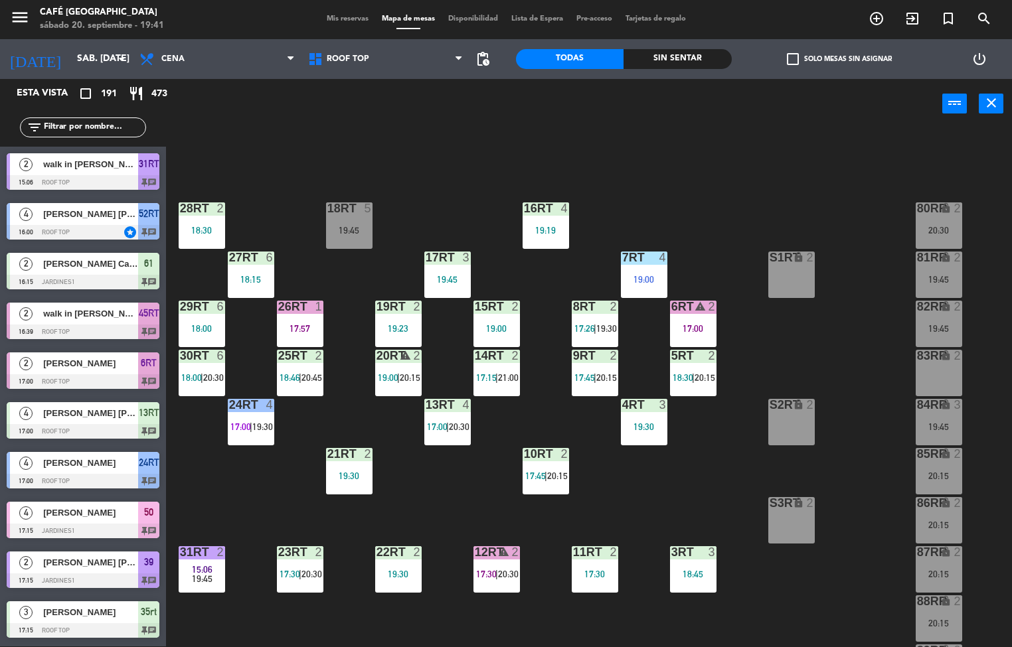
click at [868, 353] on div "18RT 5 19:45 16RT 4 19:19 28RT 2 18:30 80RR lock 2 20:30 27RT 6 18:15 7RT 4 19:…" at bounding box center [594, 388] width 836 height 518
click at [692, 564] on div "3RT 3 18:45" at bounding box center [693, 569] width 46 height 46
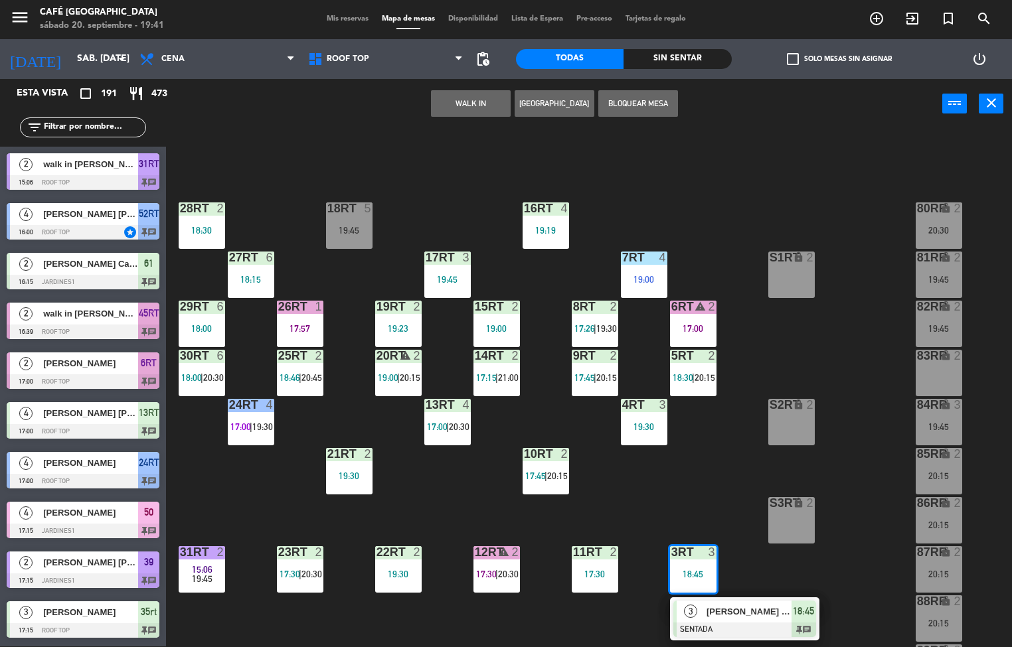
click at [665, 499] on div "18RT 5 19:45 16RT 4 19:19 28RT 2 18:30 80RR lock 2 20:30 27RT 6 18:15 7RT 4 19:…" at bounding box center [594, 388] width 836 height 518
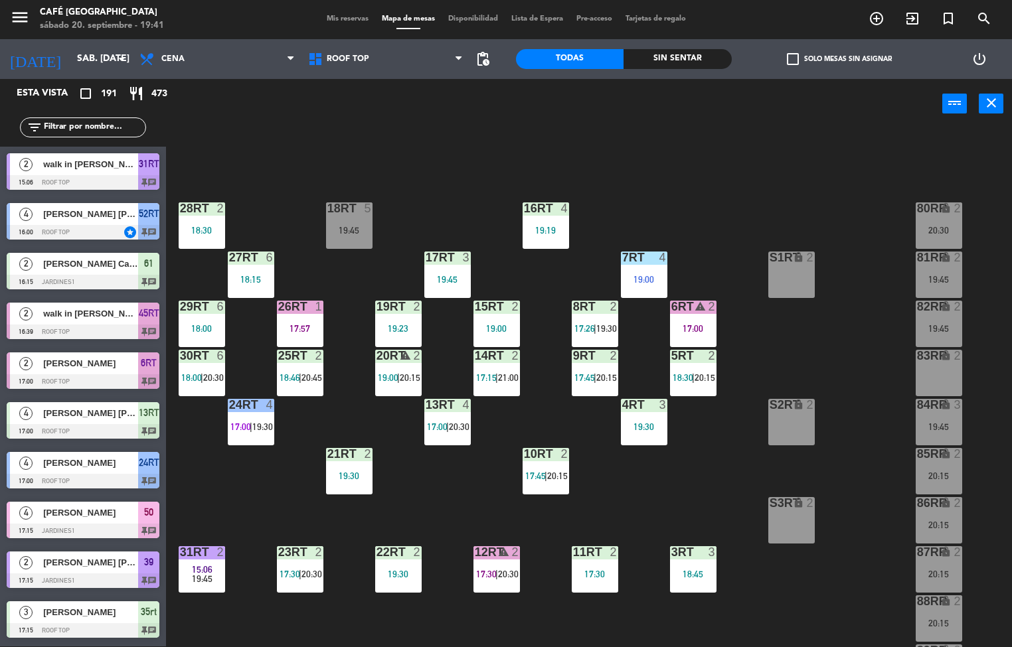
click at [540, 454] on div at bounding box center [545, 454] width 22 height 12
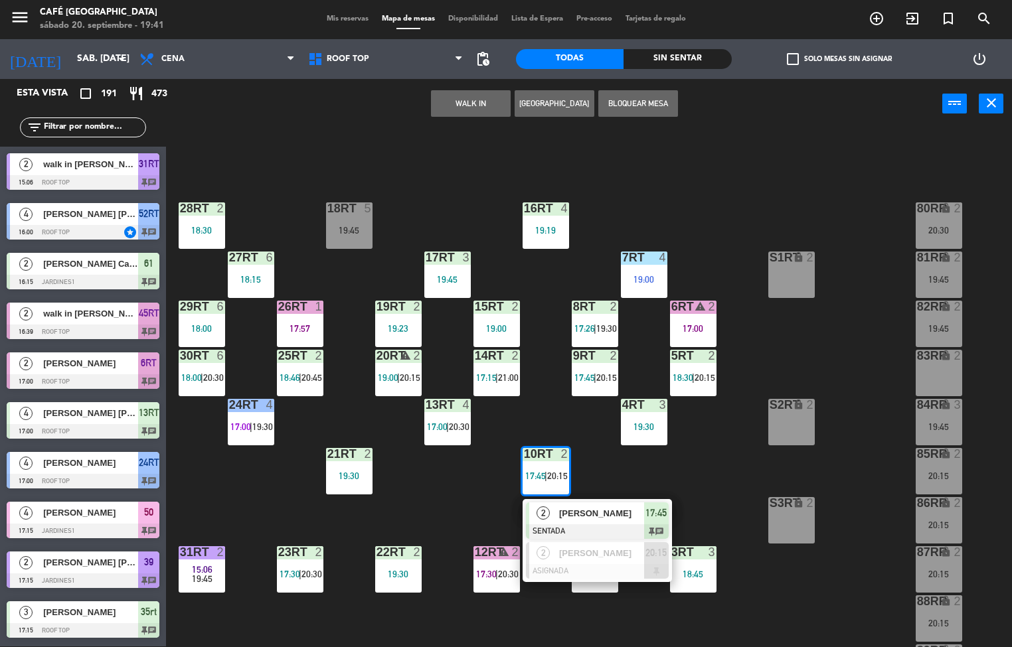
click at [586, 513] on span "[PERSON_NAME]" at bounding box center [601, 514] width 85 height 14
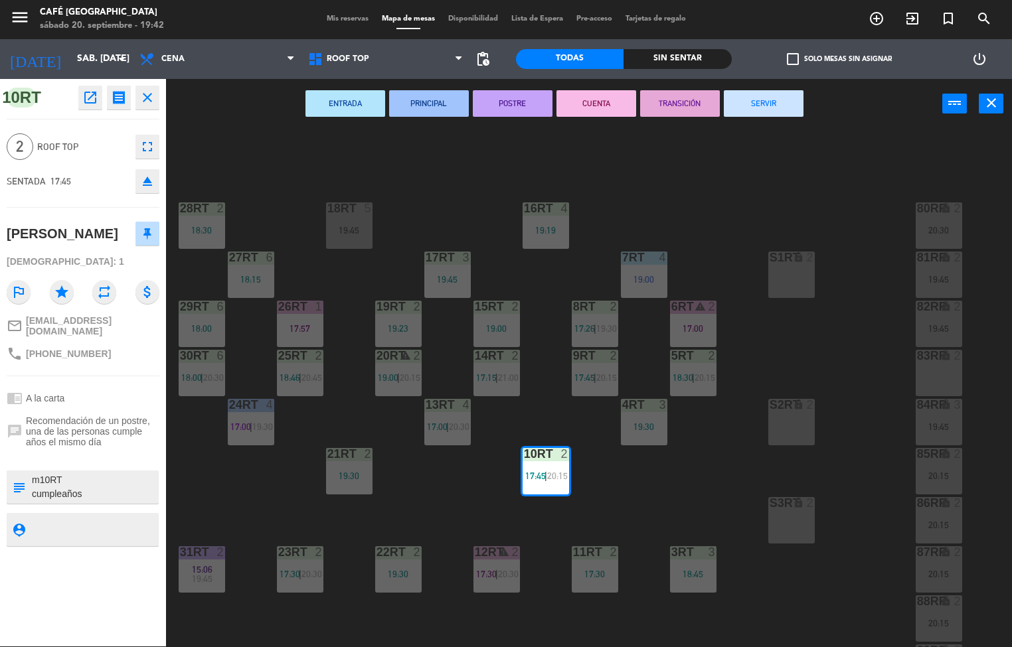
click at [688, 480] on div "menu Café Museo Larco sábado 20. septiembre - 19:42 Mis reservas Mapa de mesas …" at bounding box center [506, 323] width 1012 height 647
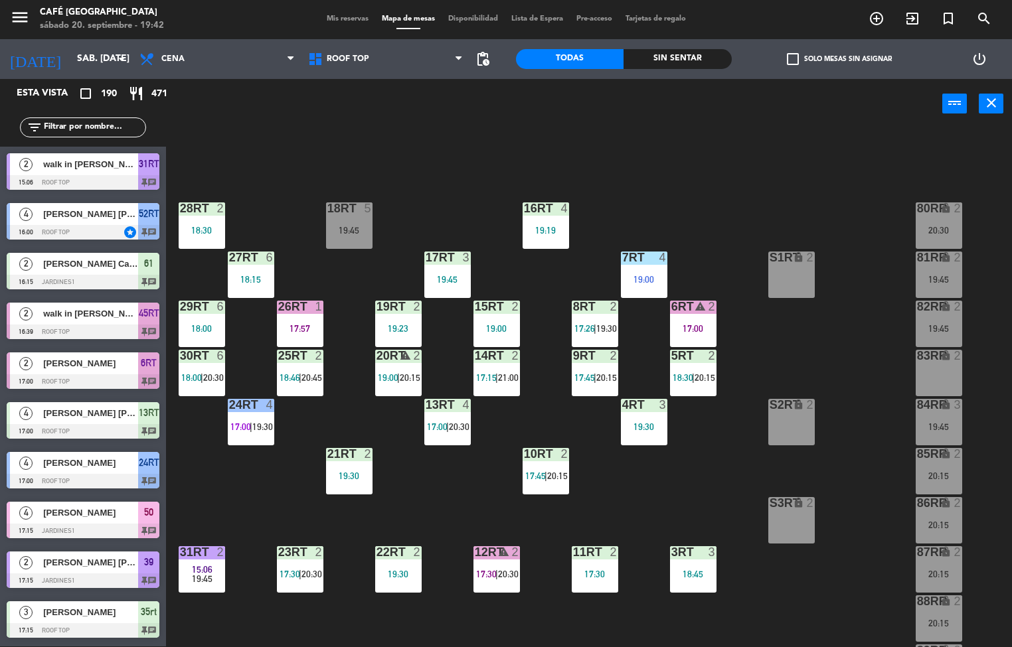
click at [401, 562] on div "22RT 2 19:30" at bounding box center [398, 569] width 46 height 46
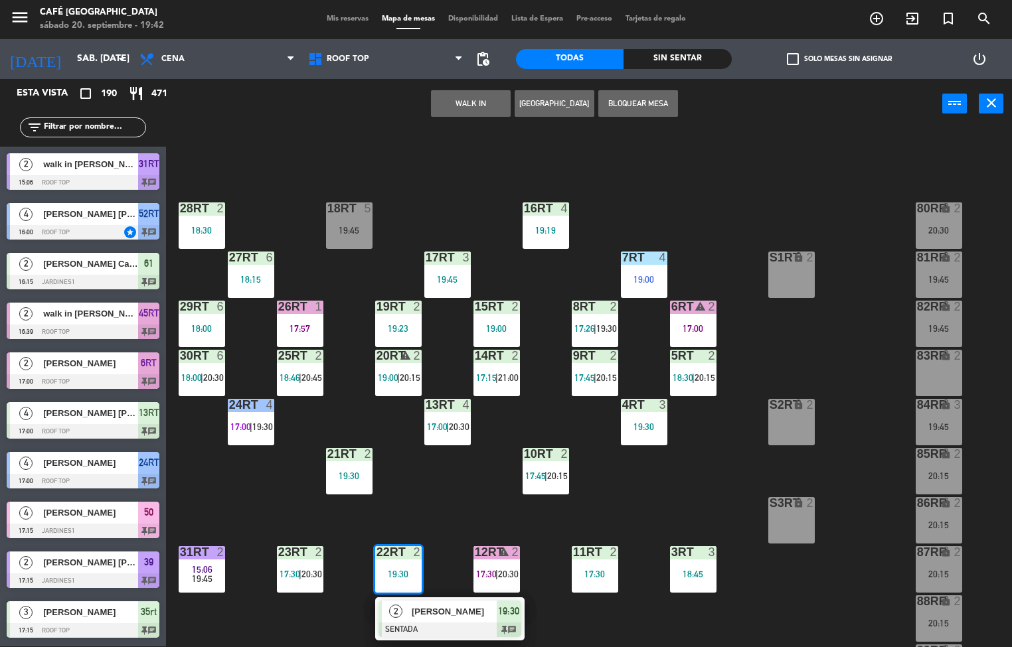
click at [455, 610] on span "[PERSON_NAME]" at bounding box center [454, 612] width 85 height 14
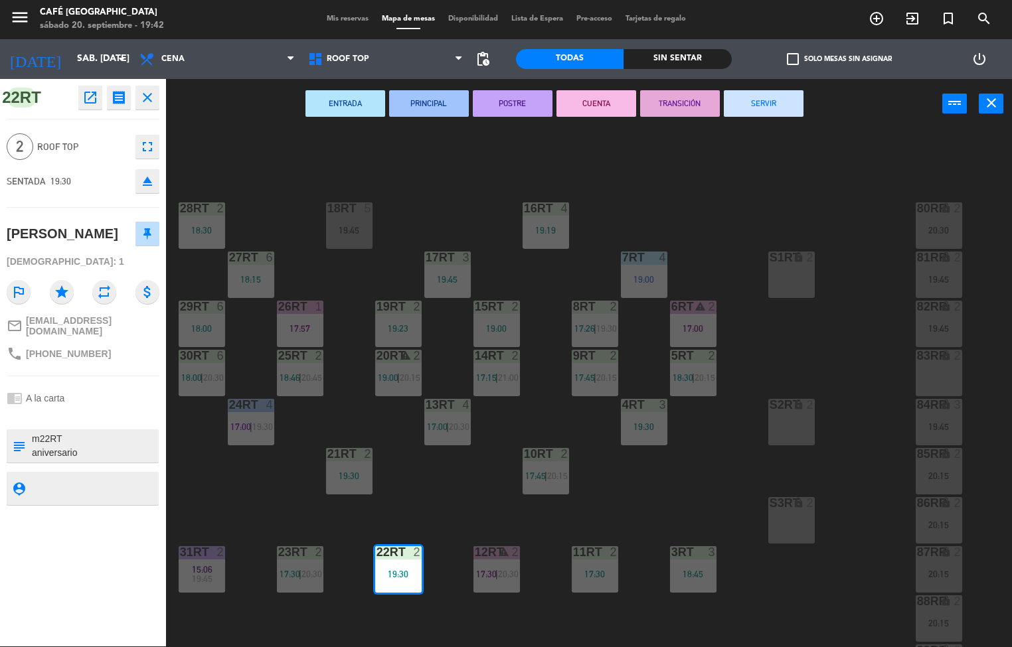
click at [638, 502] on div "18RT 5 19:45 16RT 4 19:19 28RT 2 18:30 80RR lock 2 20:30 27RT 6 18:15 7RT 4 19:…" at bounding box center [594, 388] width 836 height 518
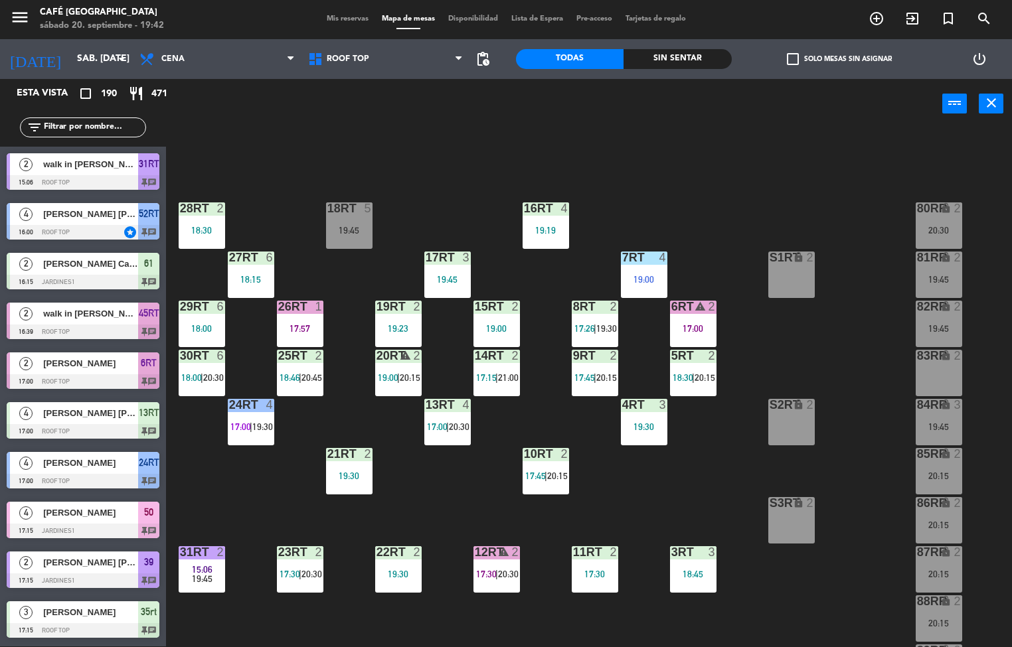
click at [297, 566] on div "23RT 2 17:30 | 20:30" at bounding box center [300, 569] width 46 height 46
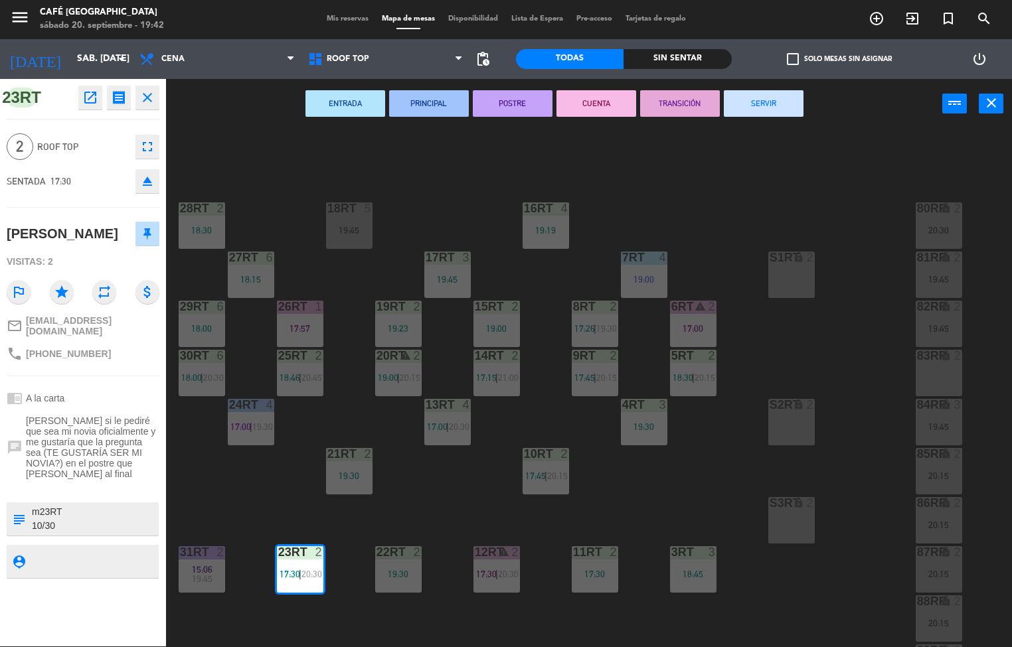
click at [468, 467] on div "18RT 5 19:45 16RT 4 19:19 28RT 2 18:30 80RR lock 2 20:30 27RT 6 18:15 7RT 4 19:…" at bounding box center [594, 388] width 836 height 518
click at [470, 480] on div "18RT 5 19:45 16RT 4 19:19 28RT 2 18:30 80RR lock 2 20:30 27RT 6 18:15 7RT 4 19:…" at bounding box center [594, 388] width 836 height 518
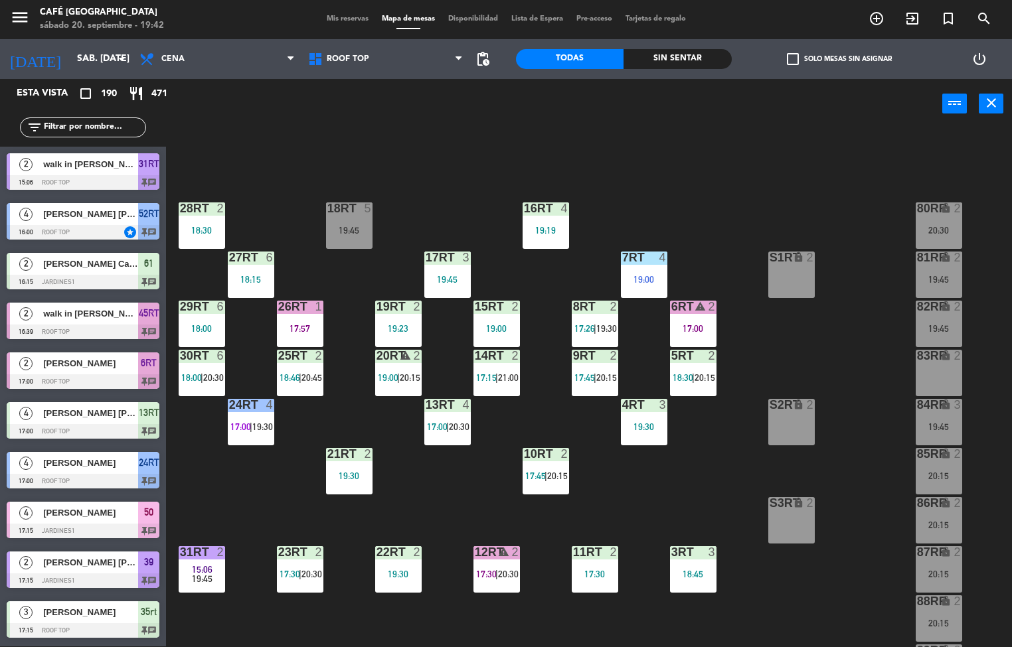
click at [357, 453] on div at bounding box center [349, 454] width 22 height 12
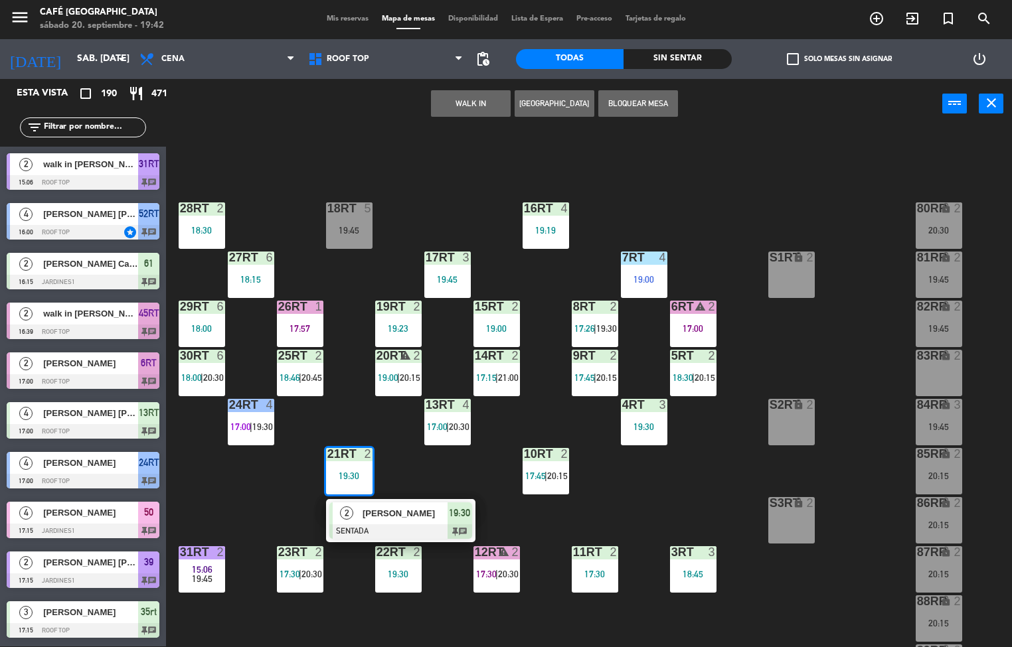
click at [353, 454] on div at bounding box center [349, 454] width 22 height 12
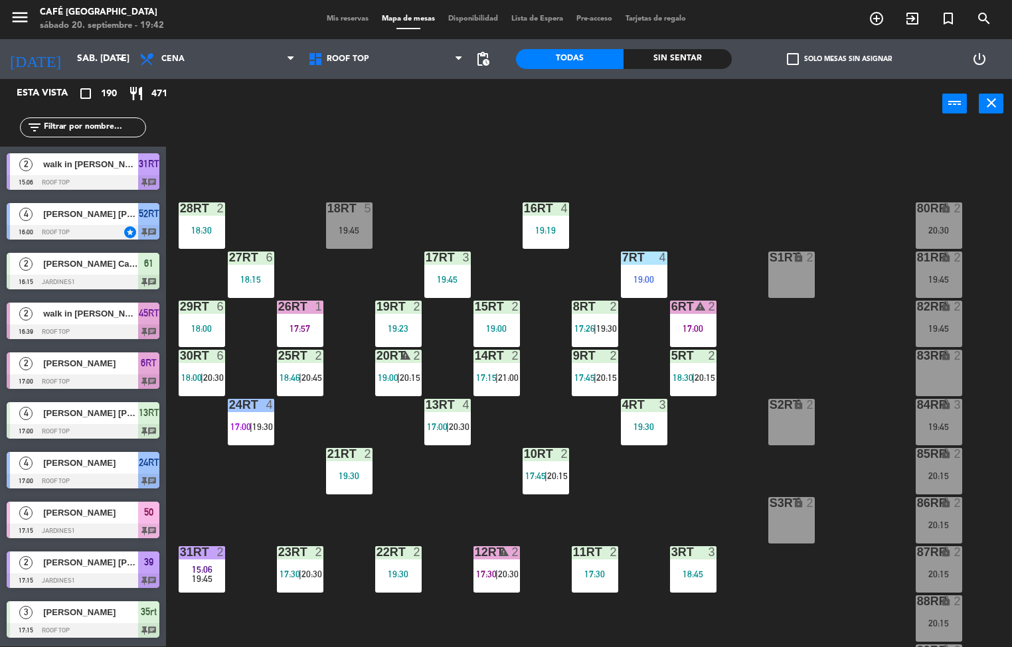
click at [343, 465] on div "21RT 2 19:30" at bounding box center [349, 471] width 46 height 46
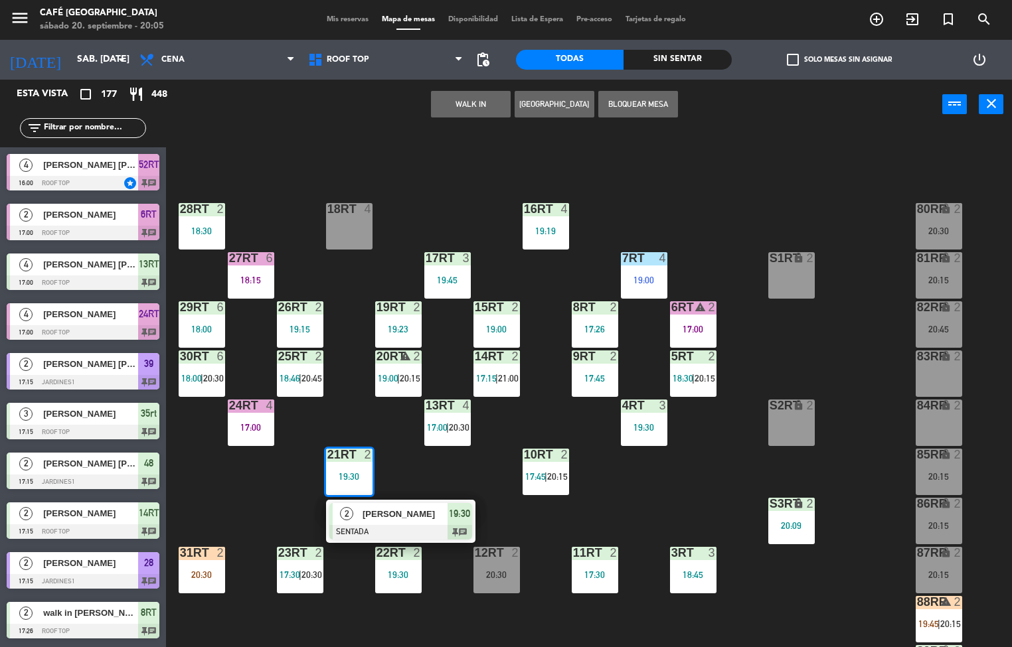
click at [243, 497] on div "18RT 4 16RT 4 19:19 28RT 2 18:30 80RR lock 2 20:30 27RT 6 18:15 7RT 4 19:00 S1R…" at bounding box center [594, 389] width 836 height 518
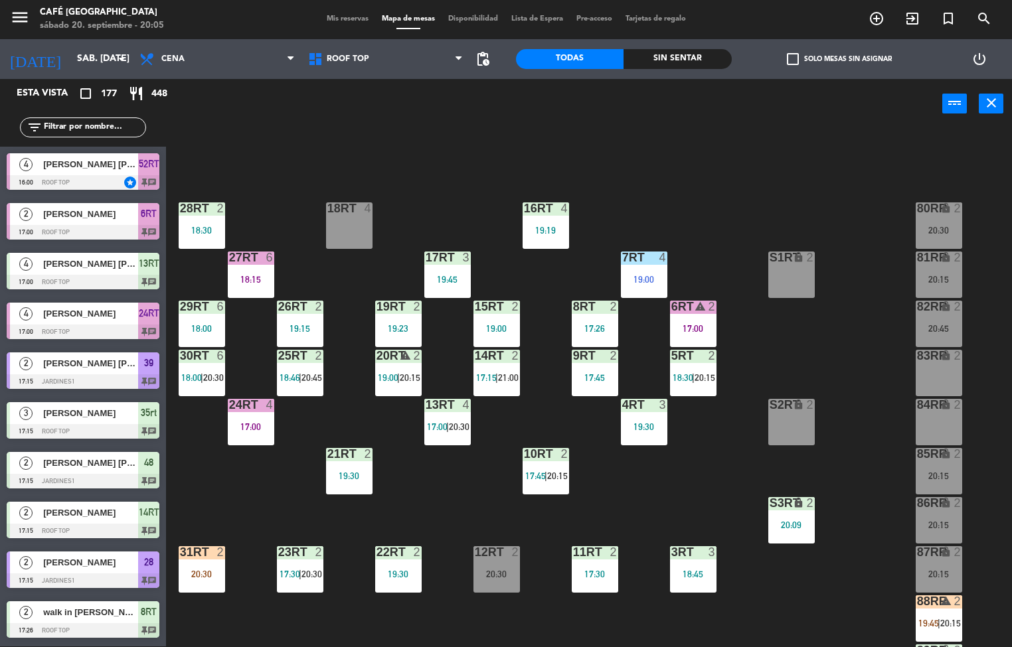
click at [295, 317] on div "26RT 2 19:15" at bounding box center [300, 324] width 46 height 46
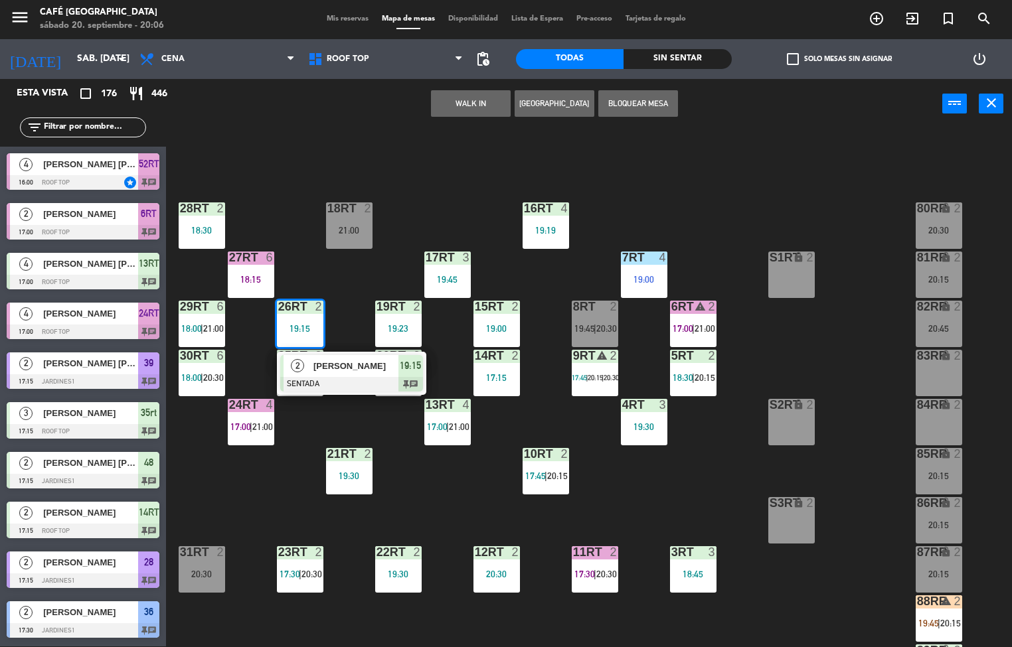
click at [445, 189] on div "18RT 2 21:00 16RT 4 19:19 28RT 2 18:30 80RR lock 2 20:30 27RT 6 18:15 7RT 4 19:…" at bounding box center [594, 388] width 836 height 518
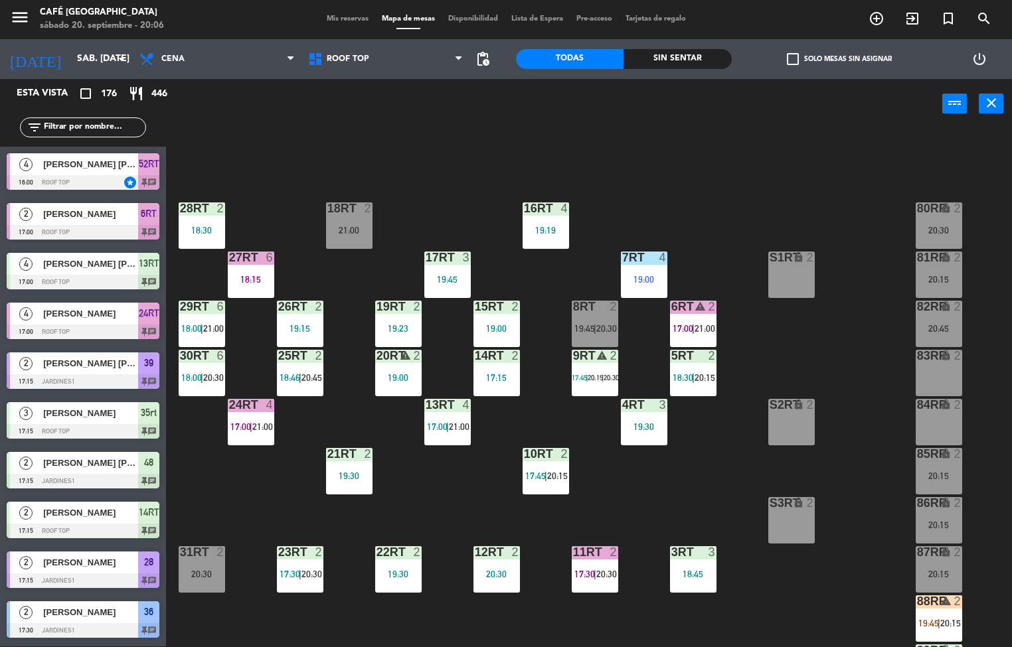
click at [255, 273] on div "27RT 6 18:15" at bounding box center [251, 275] width 46 height 46
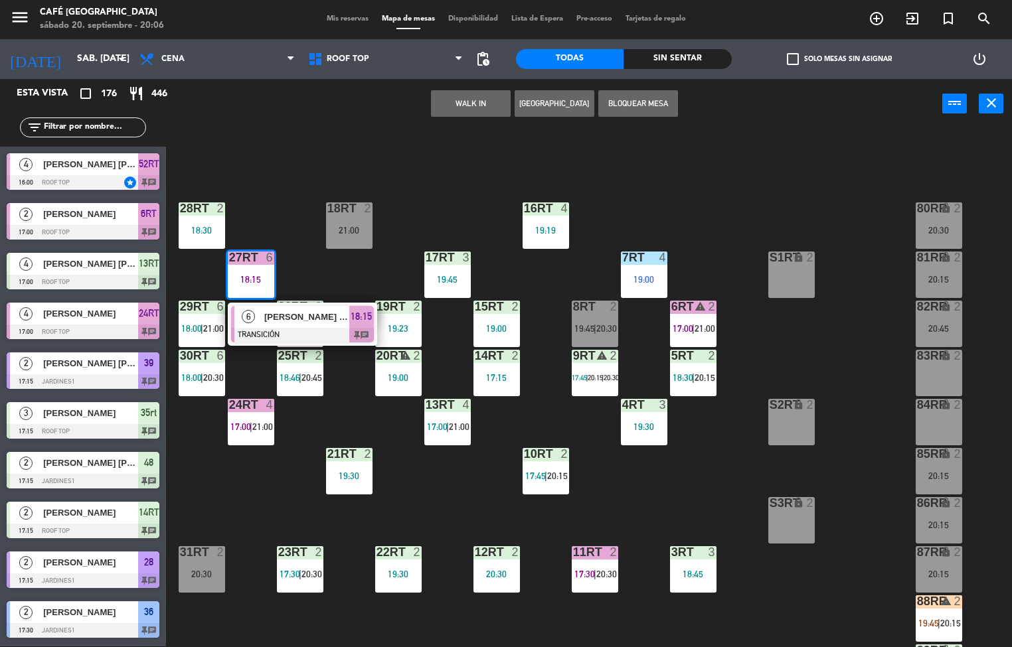
click at [311, 317] on span "[PERSON_NAME] [PERSON_NAME]" at bounding box center [306, 317] width 85 height 14
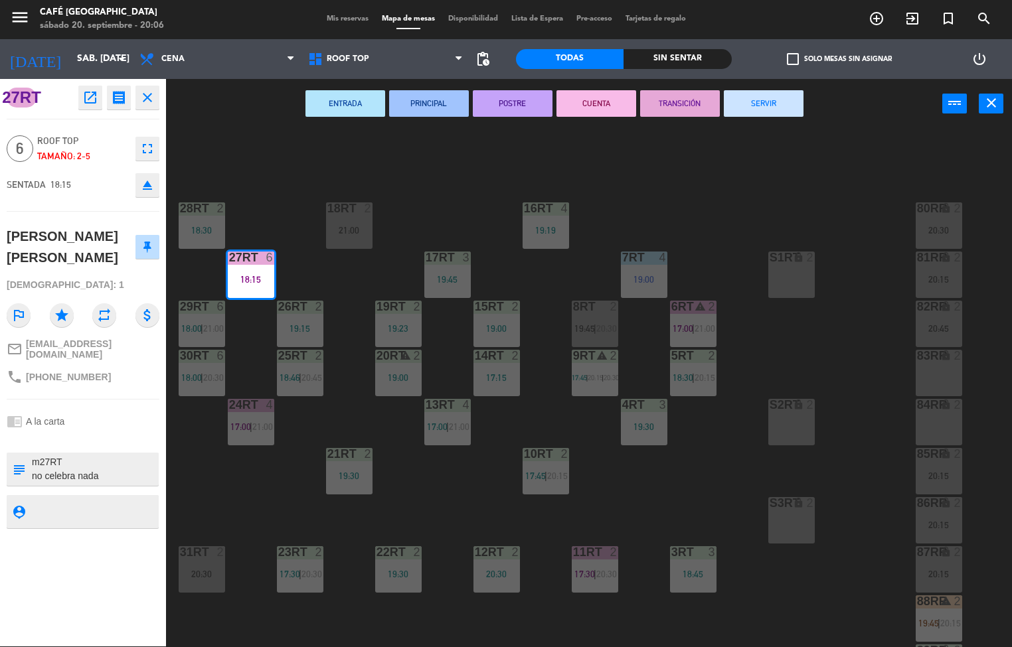
click at [743, 106] on button "SERVIR" at bounding box center [764, 103] width 80 height 27
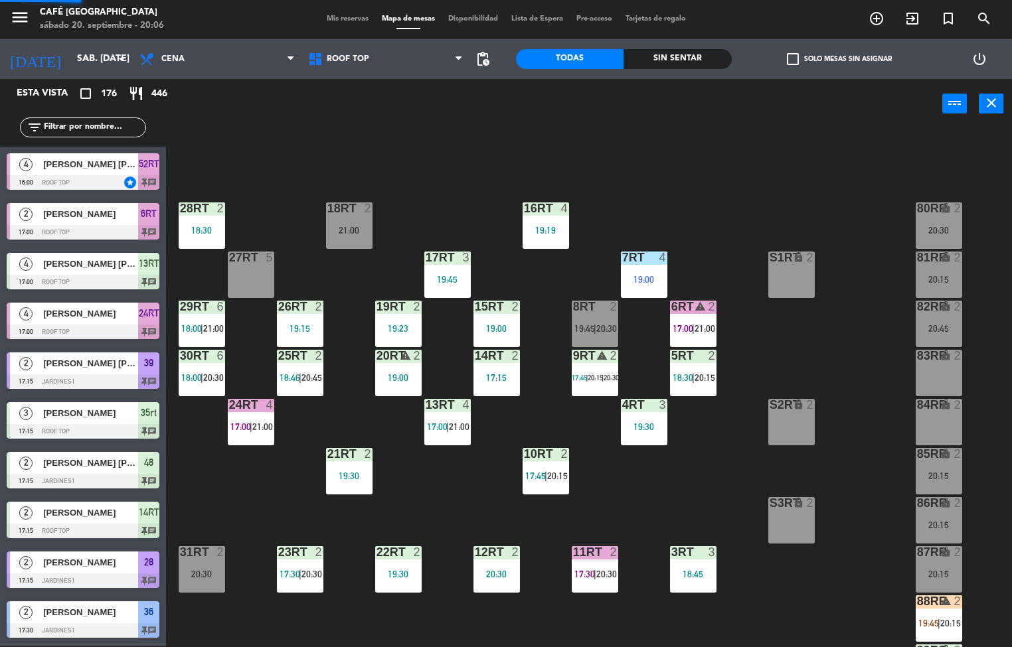
click at [208, 223] on div "28RT 2 18:30" at bounding box center [202, 226] width 46 height 46
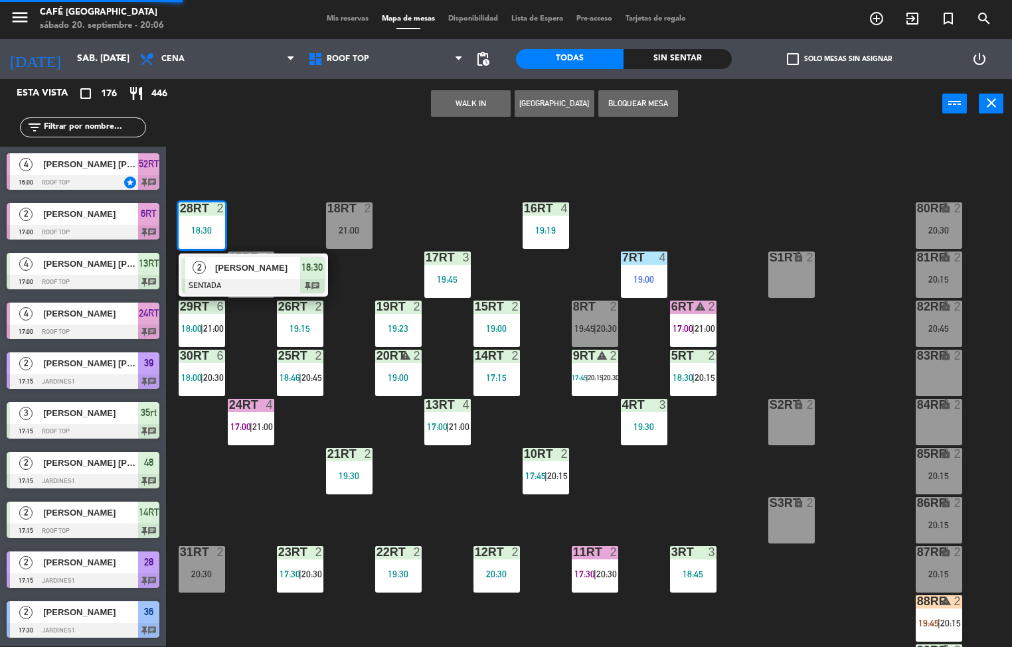
click at [250, 277] on div "[PERSON_NAME]" at bounding box center [257, 268] width 86 height 22
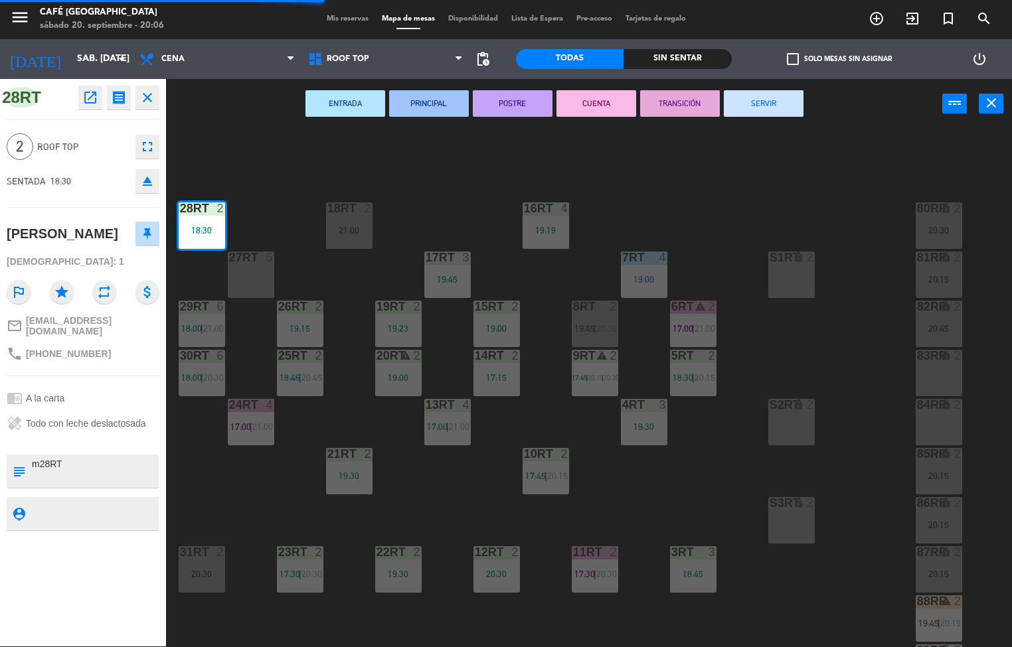
click at [755, 106] on button "SERVIR" at bounding box center [764, 103] width 80 height 27
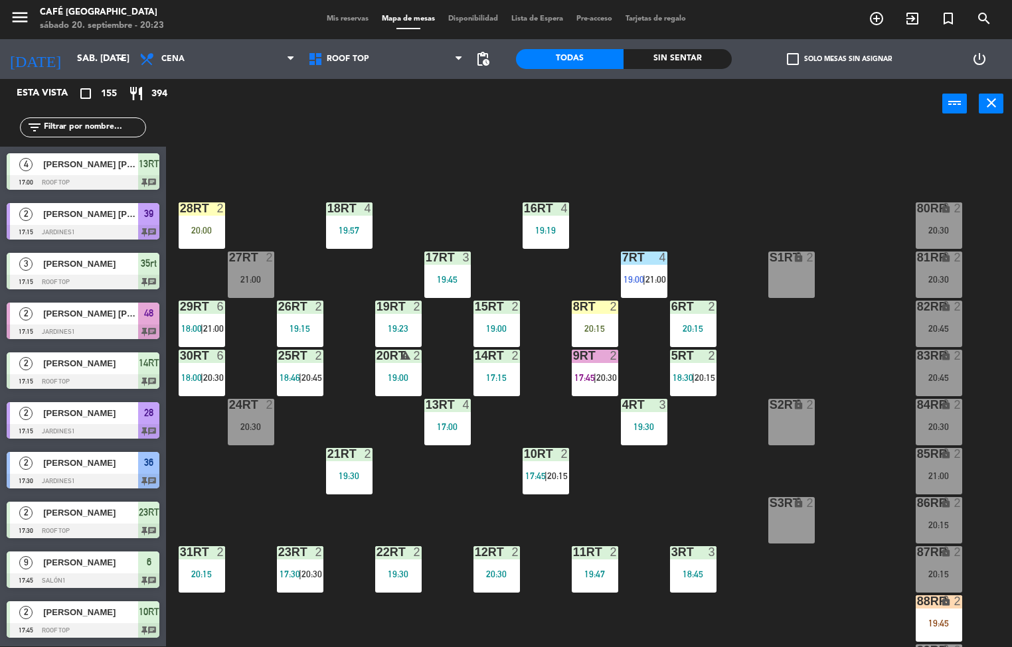
click at [233, 479] on div "18RT 4 19:57 16RT 4 19:19 28RT 2 20:00 80RR lock 2 20:30 27RT 2 21:00 7RT 4 19:…" at bounding box center [594, 388] width 836 height 518
click at [202, 219] on div "28RT 2 20:00" at bounding box center [202, 226] width 46 height 46
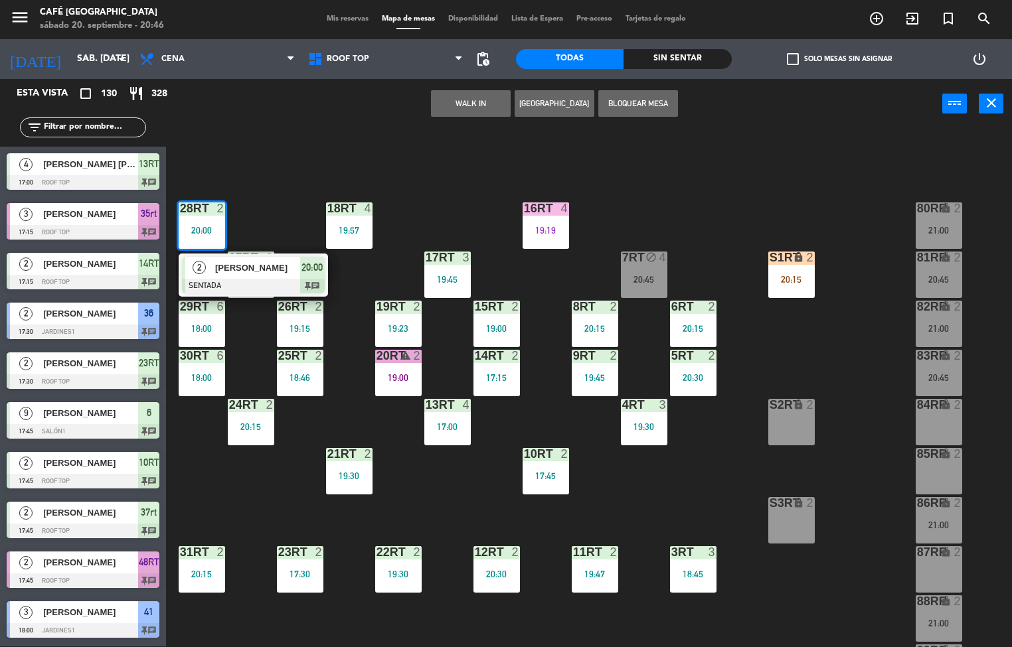
click at [386, 517] on div "18RT 4 19:57 16RT 4 19:19 28RT 2 20:00 2 Isaac Camones SENTADA 20:00 chat 80RR …" at bounding box center [594, 388] width 836 height 518
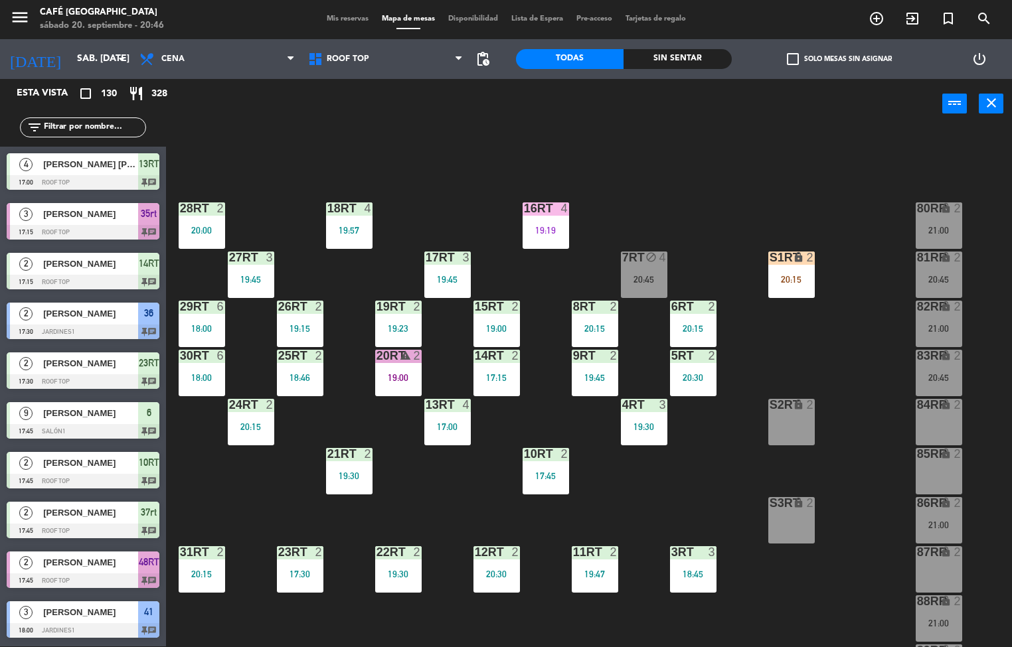
click at [256, 258] on div at bounding box center [251, 258] width 22 height 12
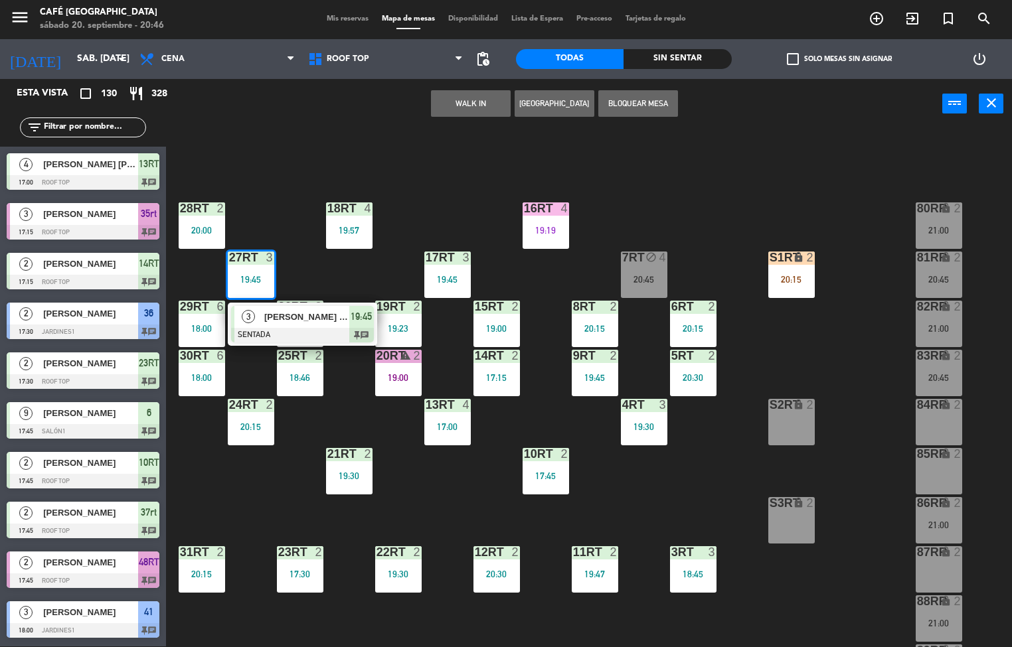
click at [253, 335] on div at bounding box center [302, 335] width 143 height 15
